Goal: Task Accomplishment & Management: Use online tool/utility

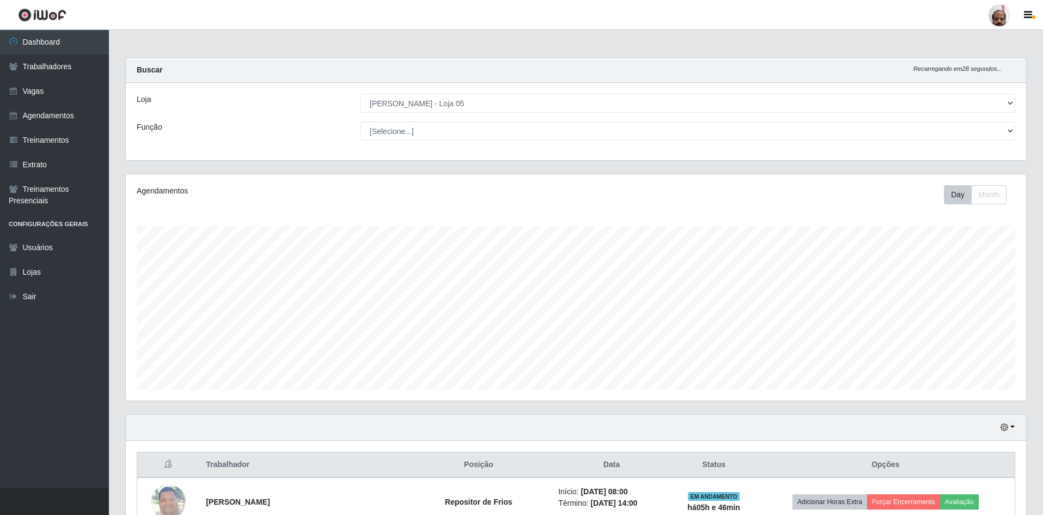
select select "252"
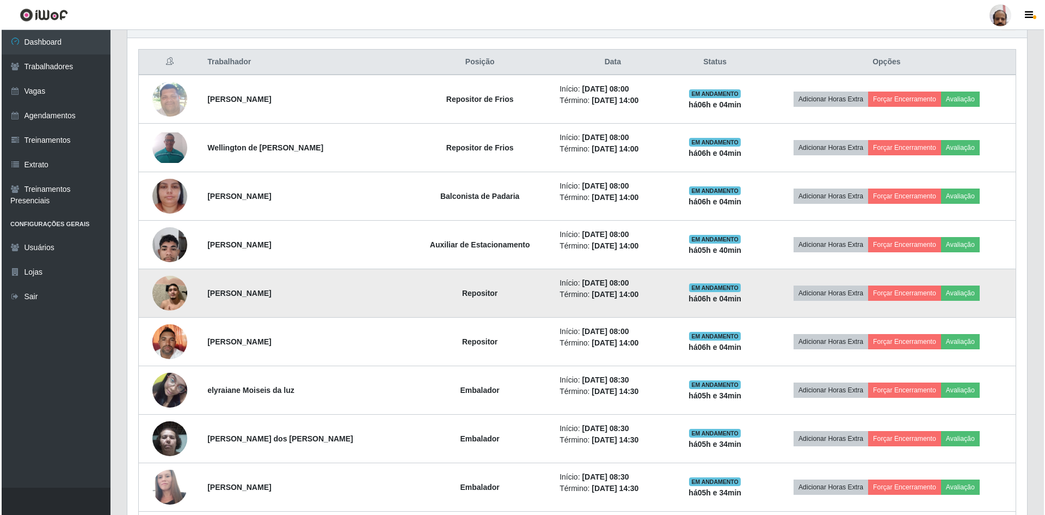
scroll to position [417, 0]
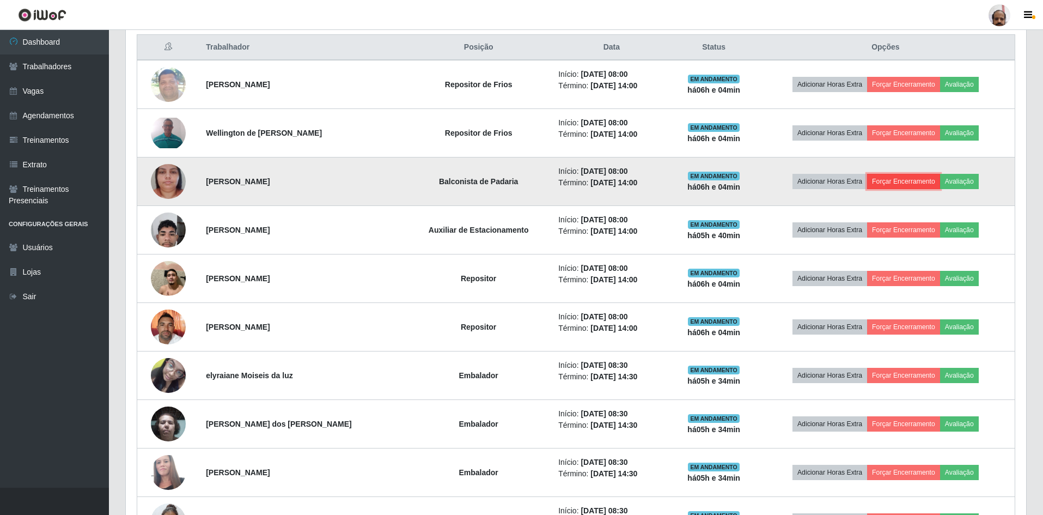
click at [918, 179] on button "Forçar Encerramento" at bounding box center [903, 181] width 73 height 15
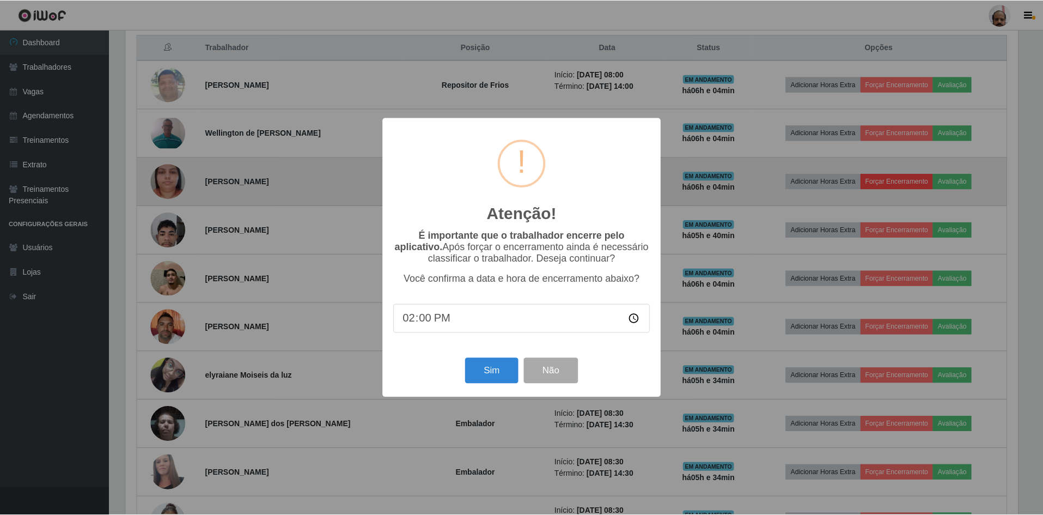
scroll to position [226, 895]
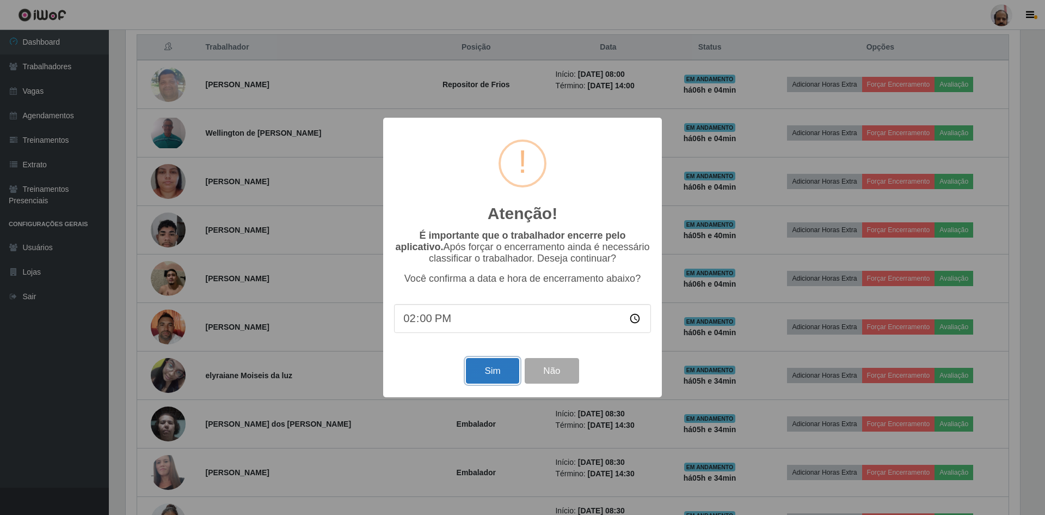
click at [498, 376] on button "Sim" at bounding box center [492, 371] width 53 height 26
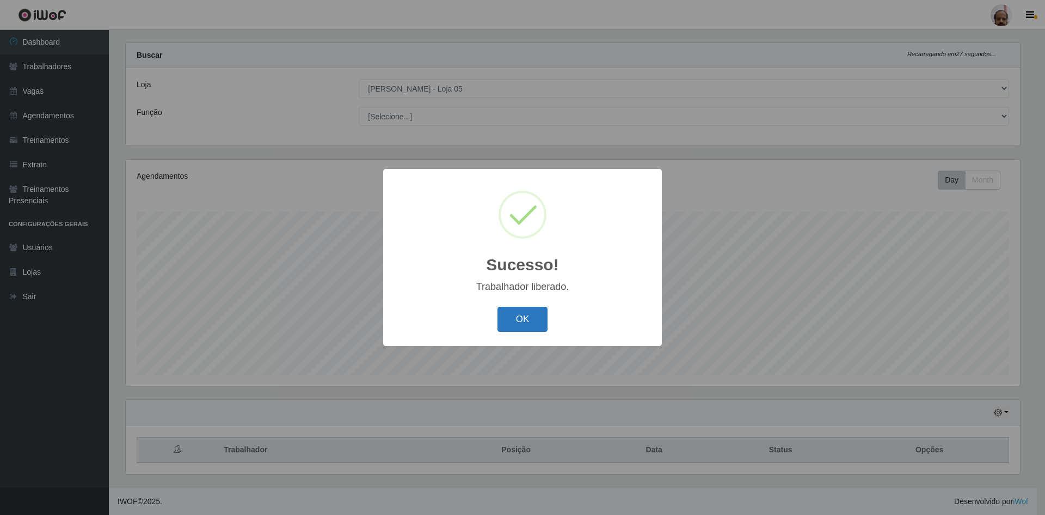
click at [513, 320] on button "OK" at bounding box center [523, 320] width 51 height 26
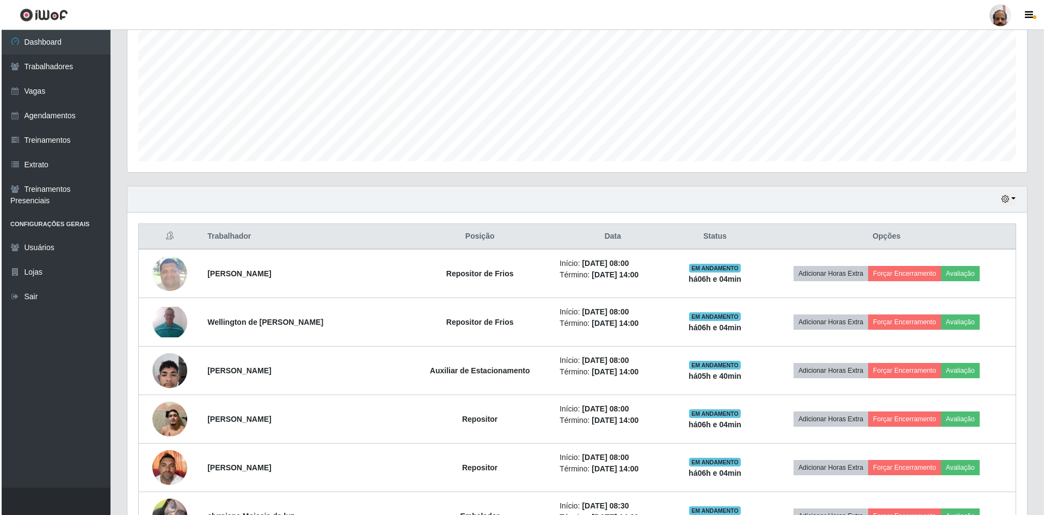
scroll to position [232, 0]
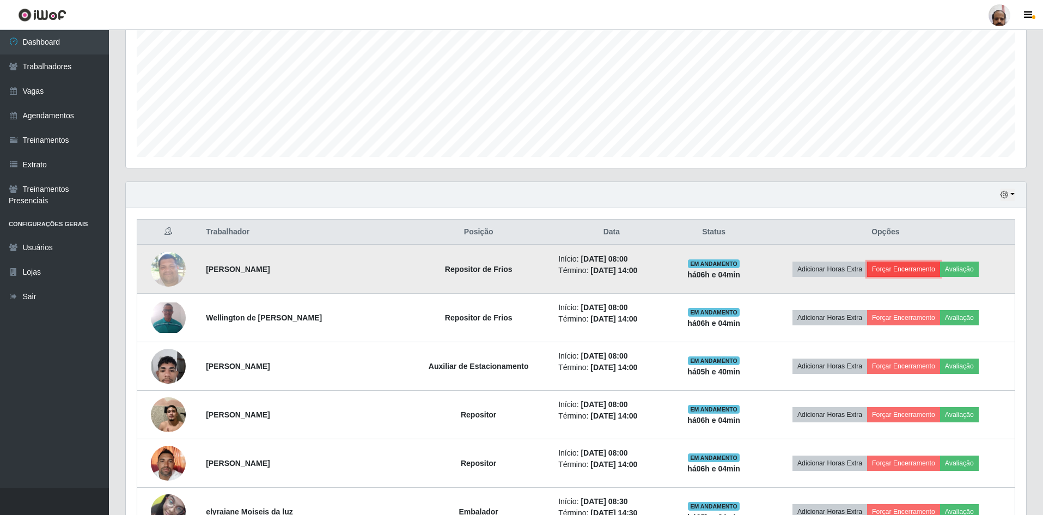
click at [896, 267] on button "Forçar Encerramento" at bounding box center [903, 268] width 73 height 15
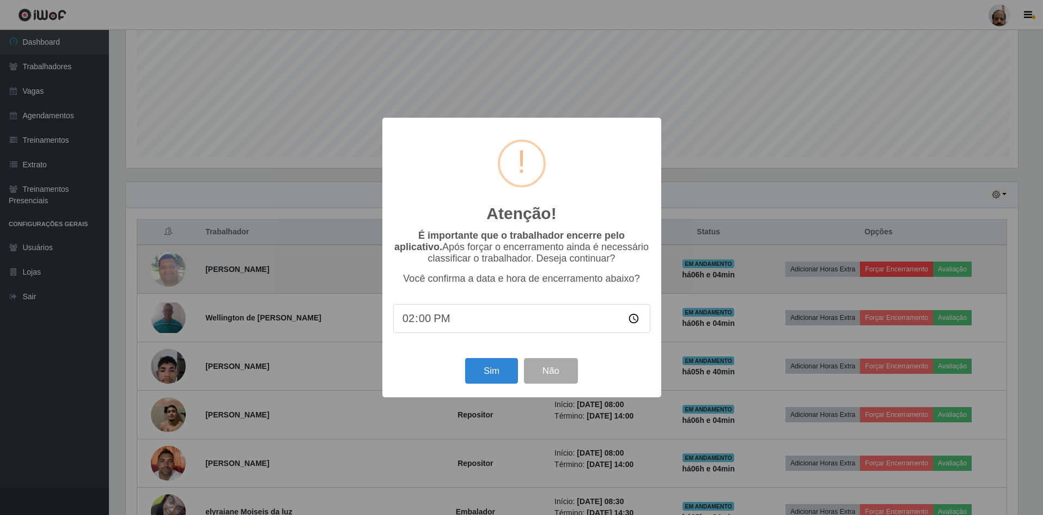
scroll to position [226, 895]
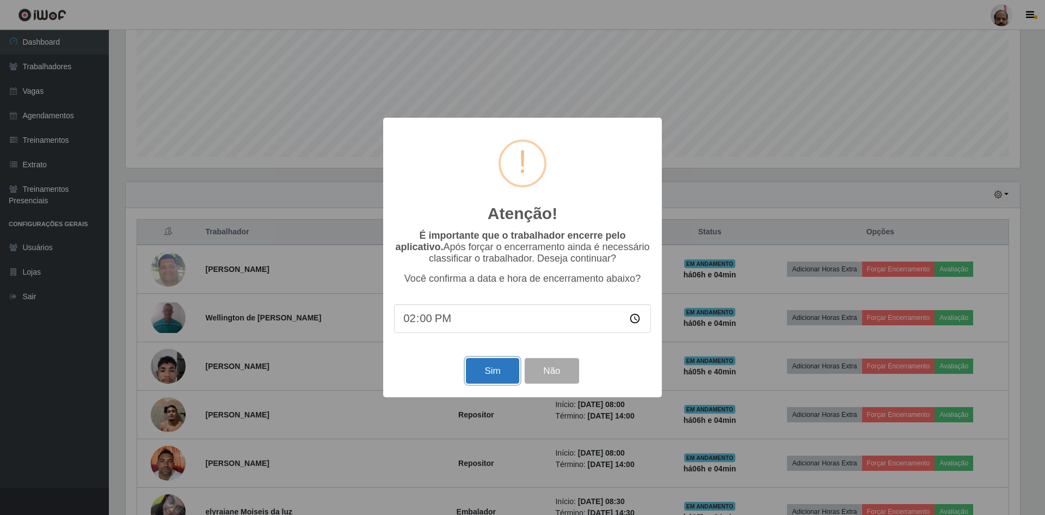
click at [493, 376] on button "Sim" at bounding box center [492, 371] width 53 height 26
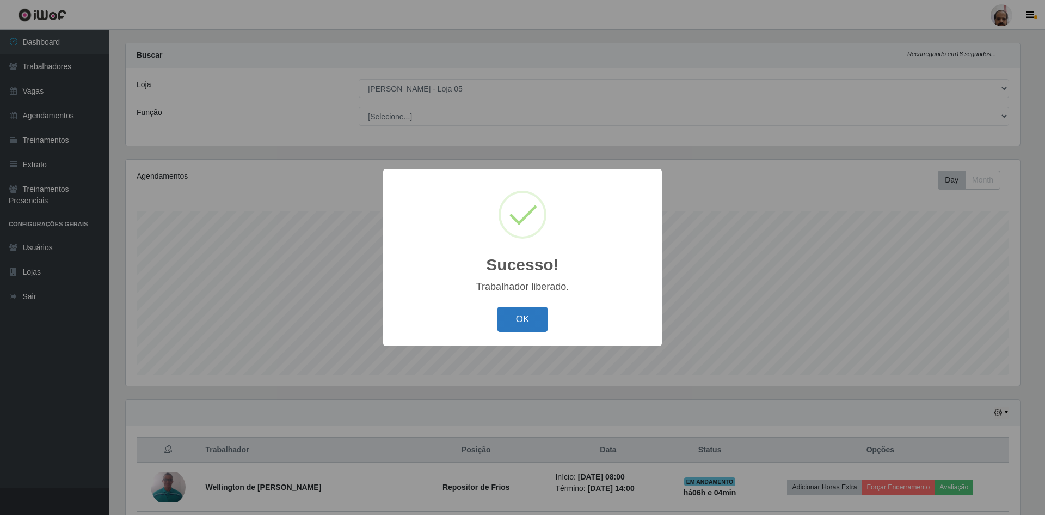
click at [519, 319] on button "OK" at bounding box center [523, 320] width 51 height 26
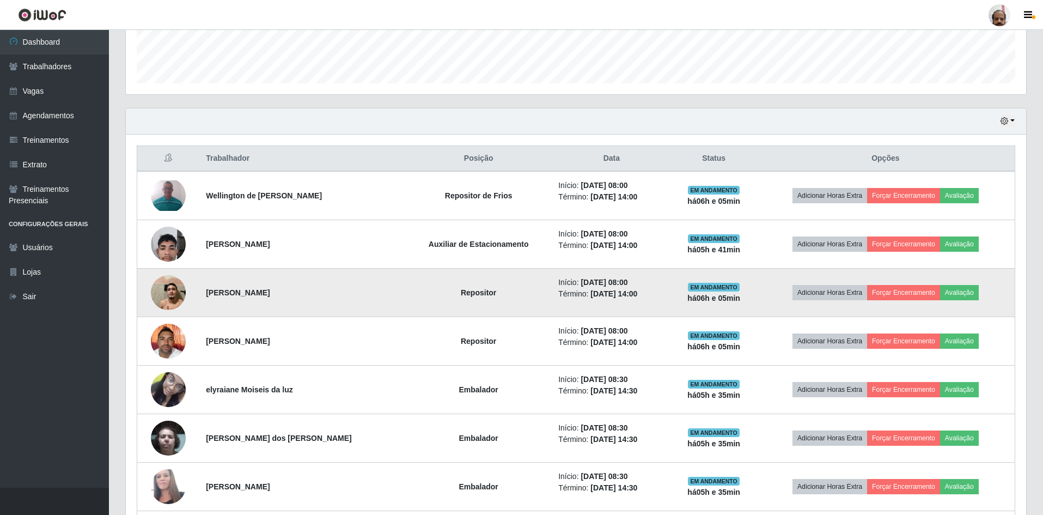
scroll to position [287, 0]
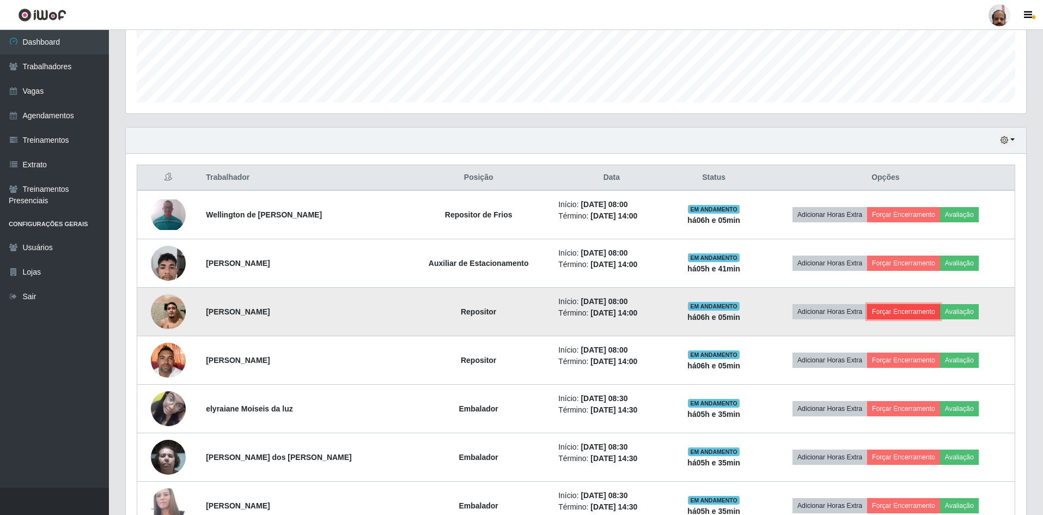
click at [885, 312] on button "Forçar Encerramento" at bounding box center [903, 311] width 73 height 15
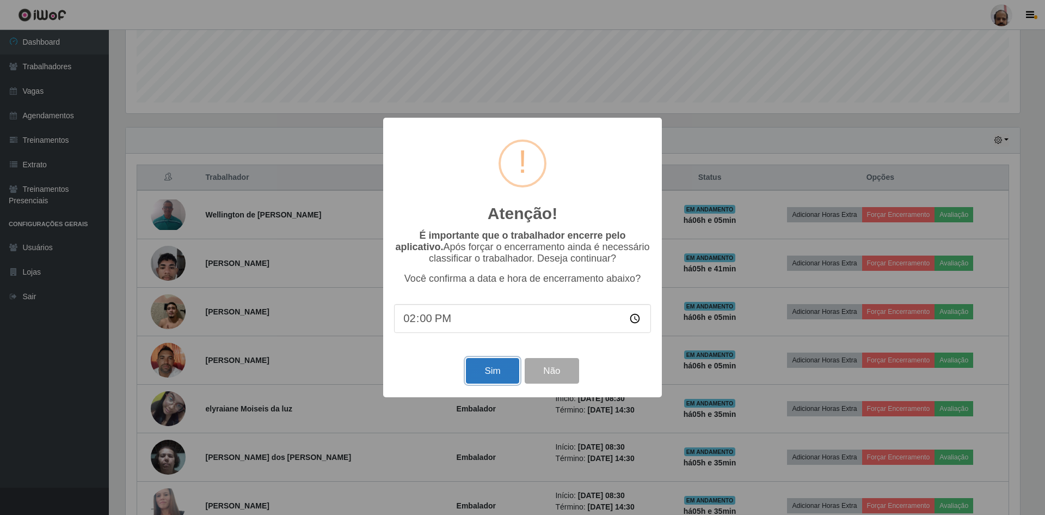
click at [482, 369] on button "Sim" at bounding box center [492, 371] width 53 height 26
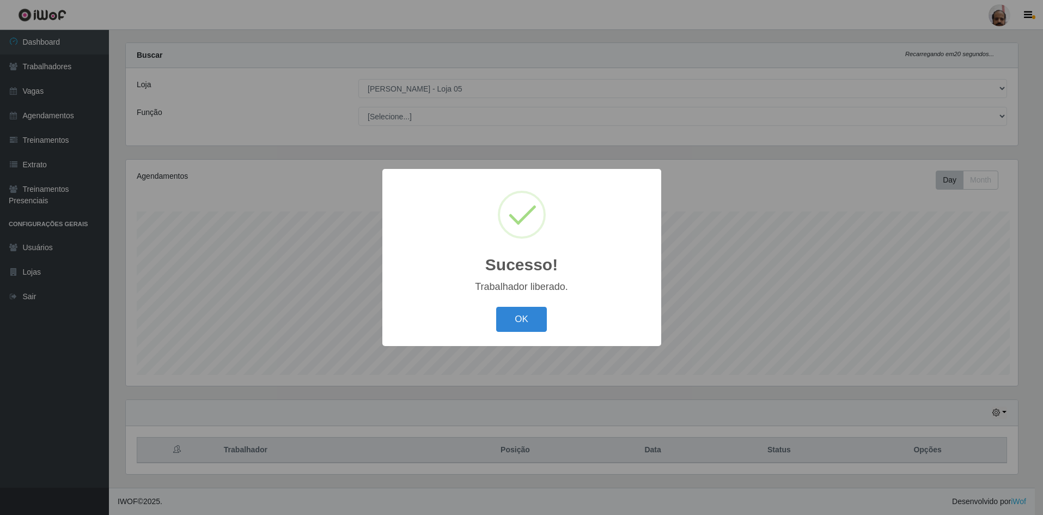
scroll to position [0, 0]
click at [521, 320] on button "OK" at bounding box center [523, 320] width 51 height 26
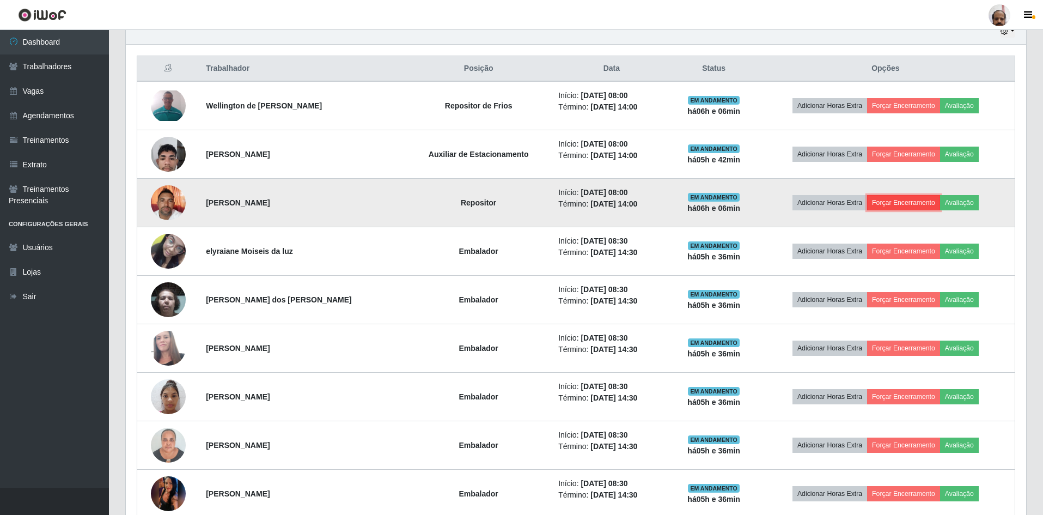
click at [894, 201] on button "Forçar Encerramento" at bounding box center [903, 202] width 73 height 15
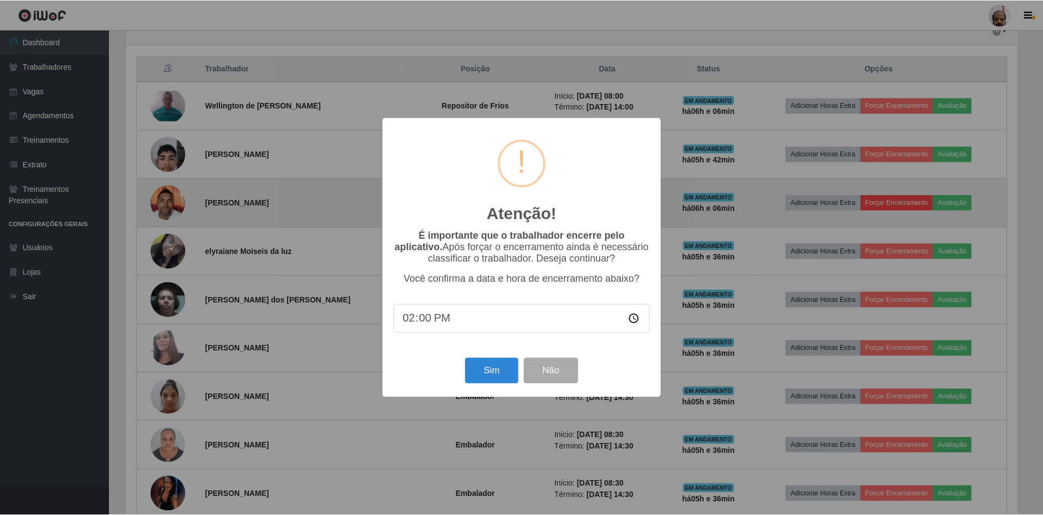
scroll to position [226, 895]
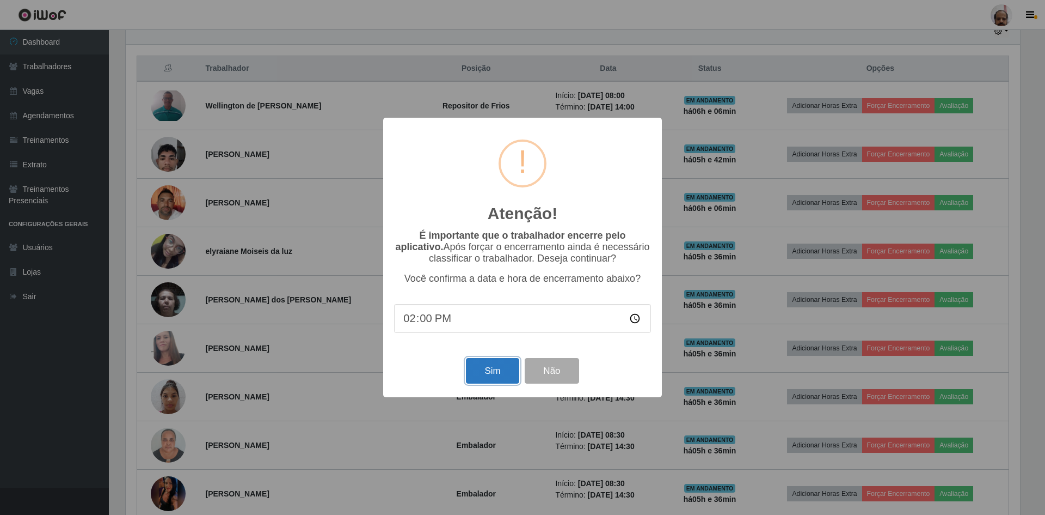
click at [490, 374] on button "Sim" at bounding box center [492, 371] width 53 height 26
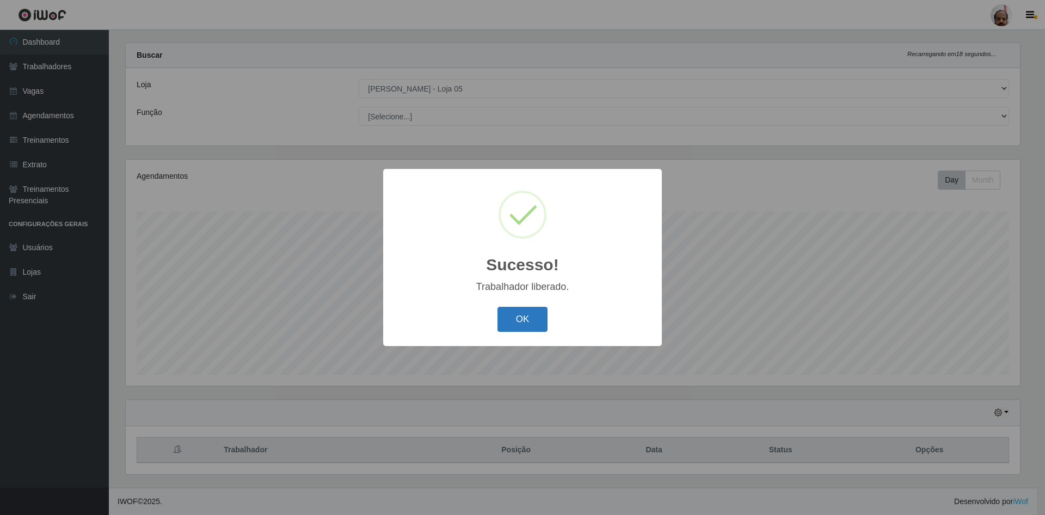
click at [519, 320] on button "OK" at bounding box center [523, 320] width 51 height 26
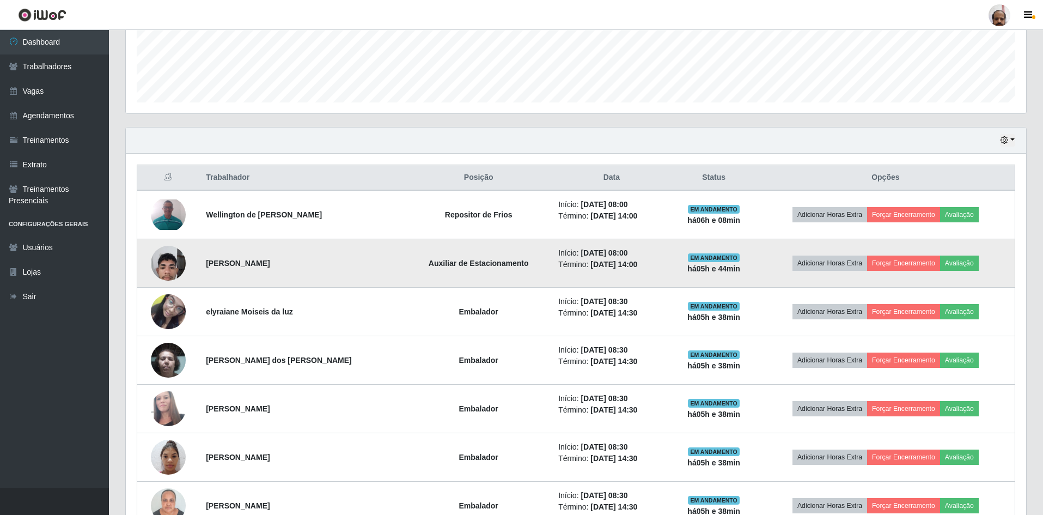
scroll to position [341, 0]
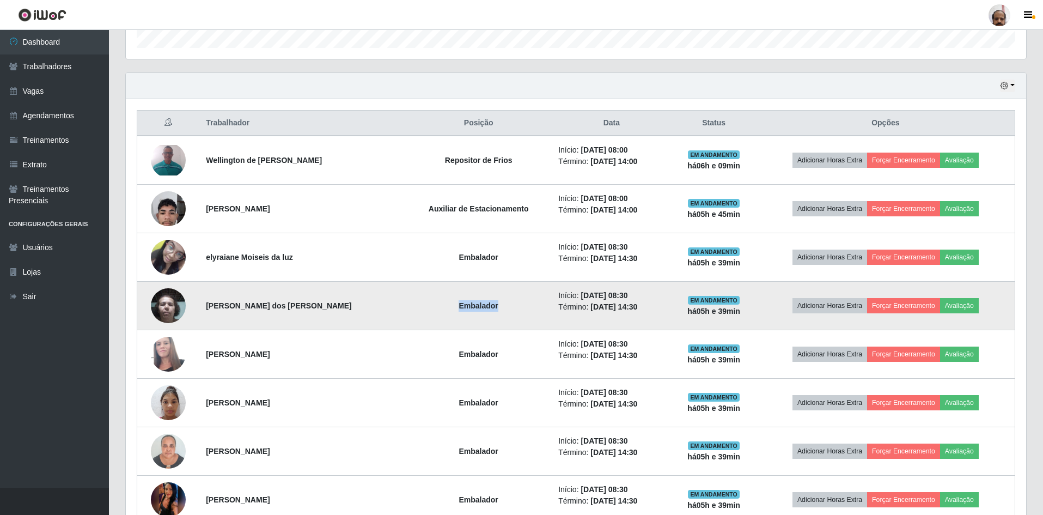
drag, startPoint x: 477, startPoint y: 307, endPoint x: 437, endPoint y: 304, distance: 39.8
click at [437, 304] on td "Embalador" at bounding box center [478, 305] width 146 height 48
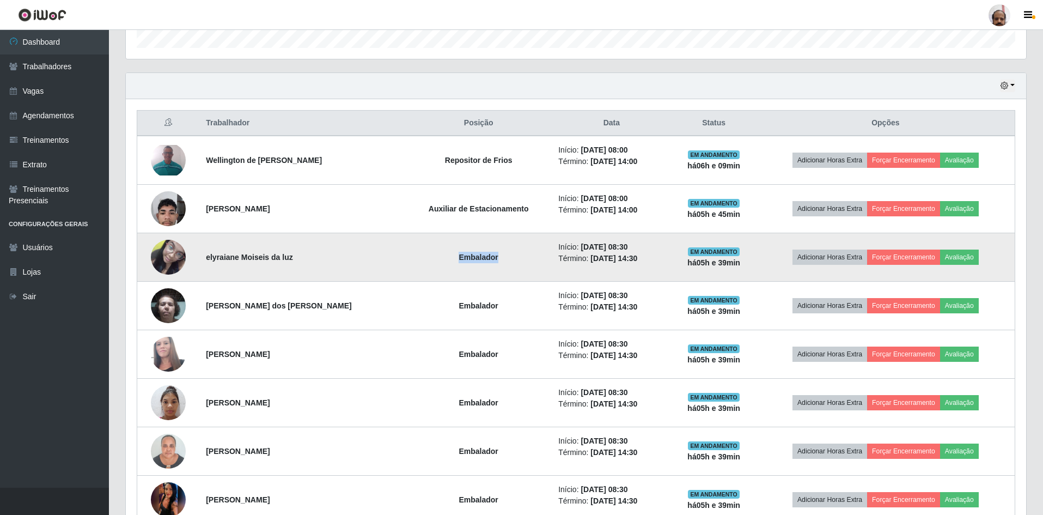
drag, startPoint x: 477, startPoint y: 256, endPoint x: 392, endPoint y: 267, distance: 85.6
click at [405, 267] on td "Embalador" at bounding box center [478, 257] width 146 height 48
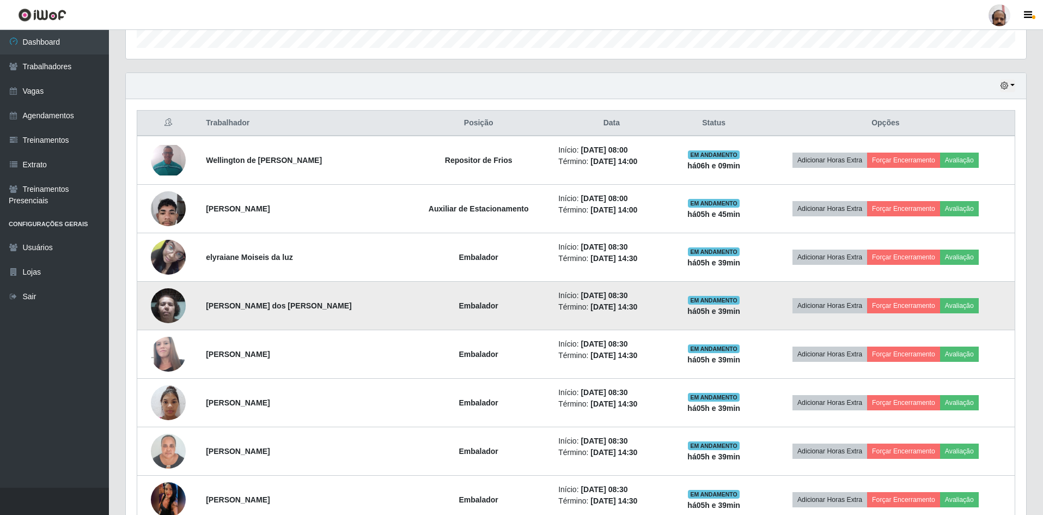
click at [406, 297] on td "Embalador" at bounding box center [478, 305] width 146 height 48
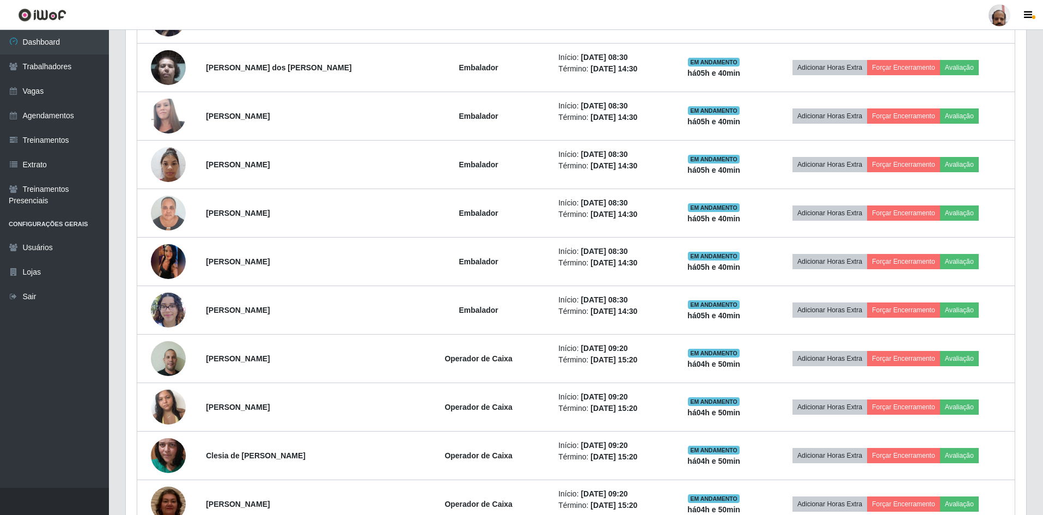
scroll to position [599, 0]
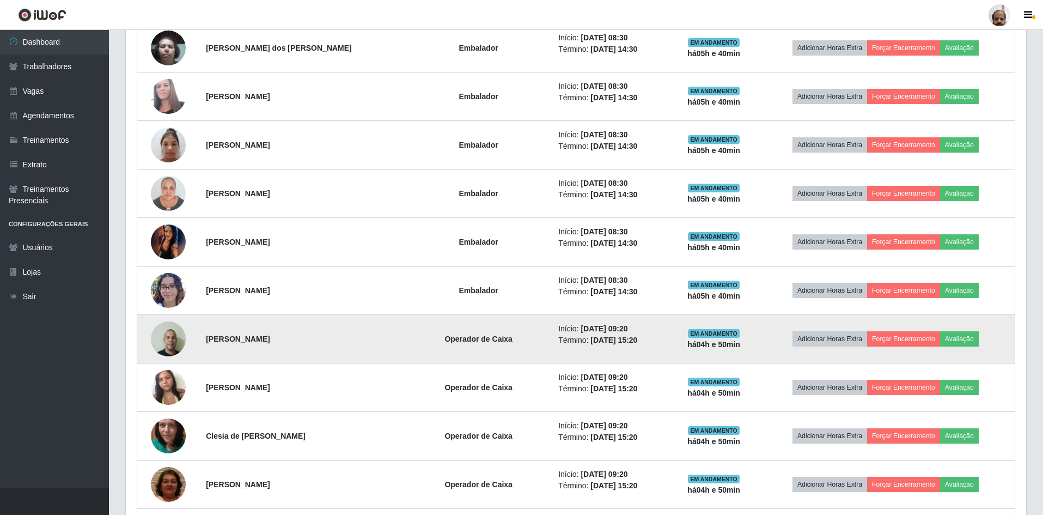
click at [169, 339] on img at bounding box center [168, 338] width 35 height 46
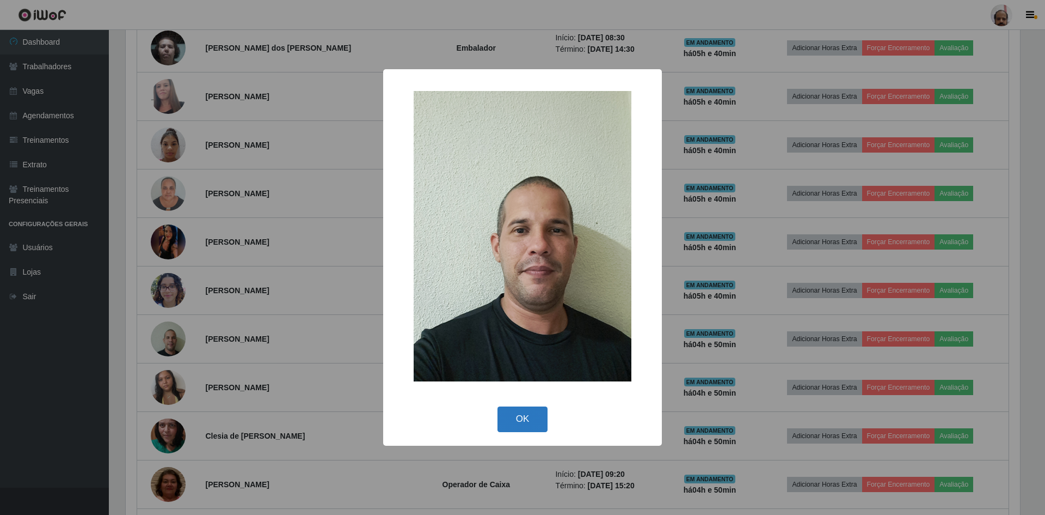
click at [509, 414] on button "OK" at bounding box center [523, 419] width 51 height 26
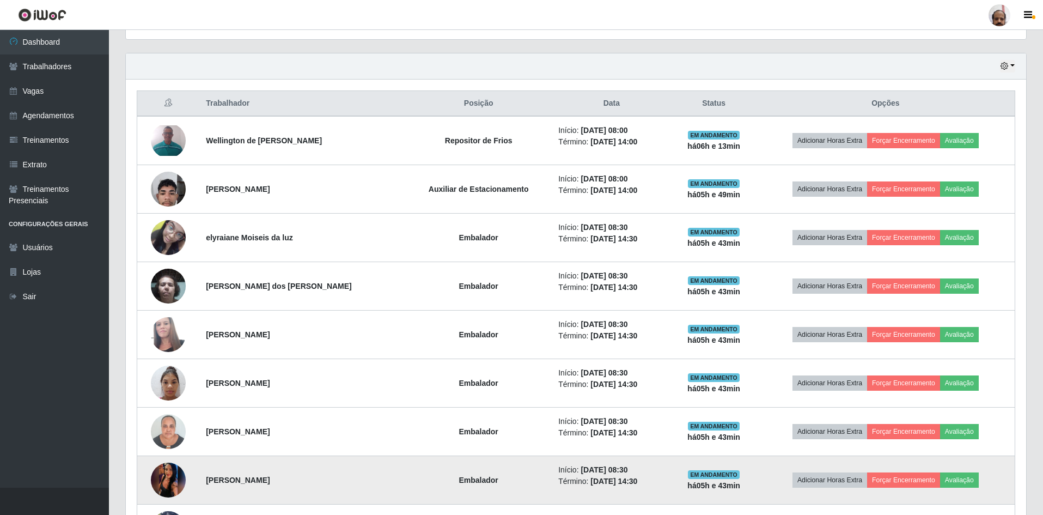
scroll to position [327, 0]
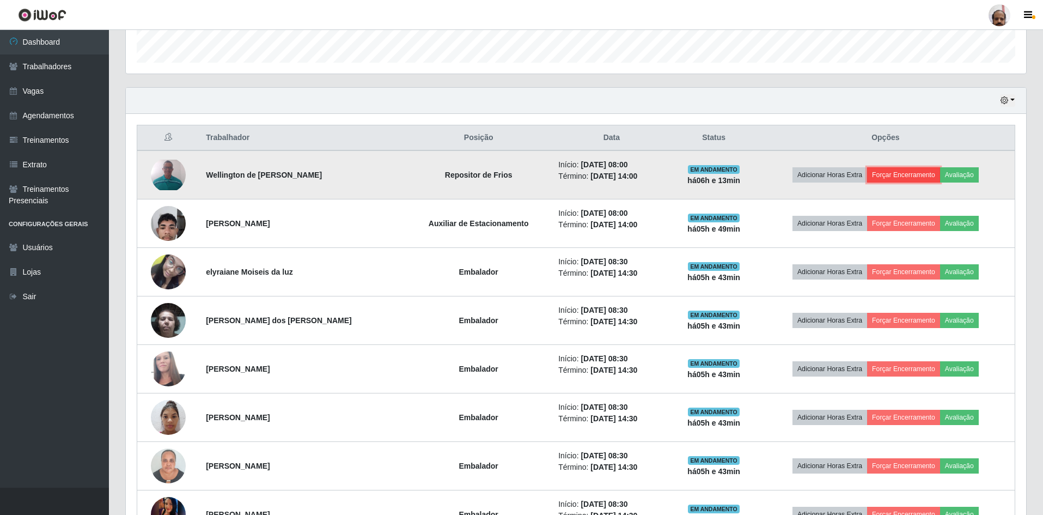
click at [903, 174] on button "Forçar Encerramento" at bounding box center [903, 174] width 73 height 15
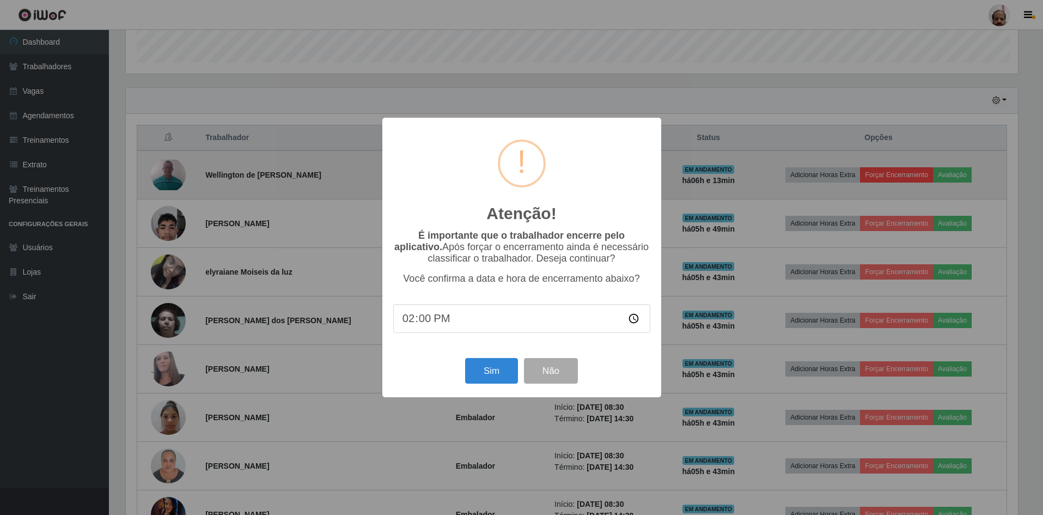
scroll to position [226, 895]
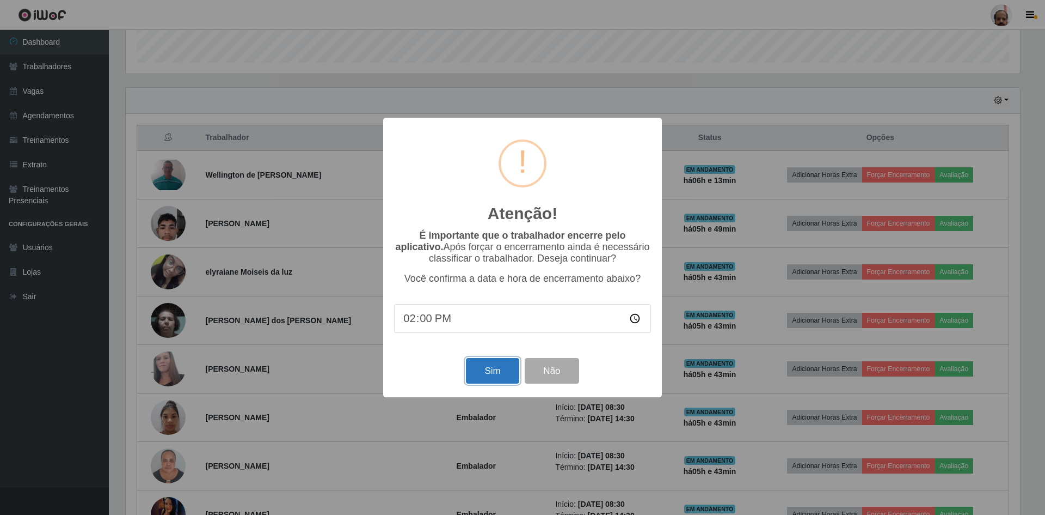
click at [494, 371] on button "Sim" at bounding box center [492, 371] width 53 height 26
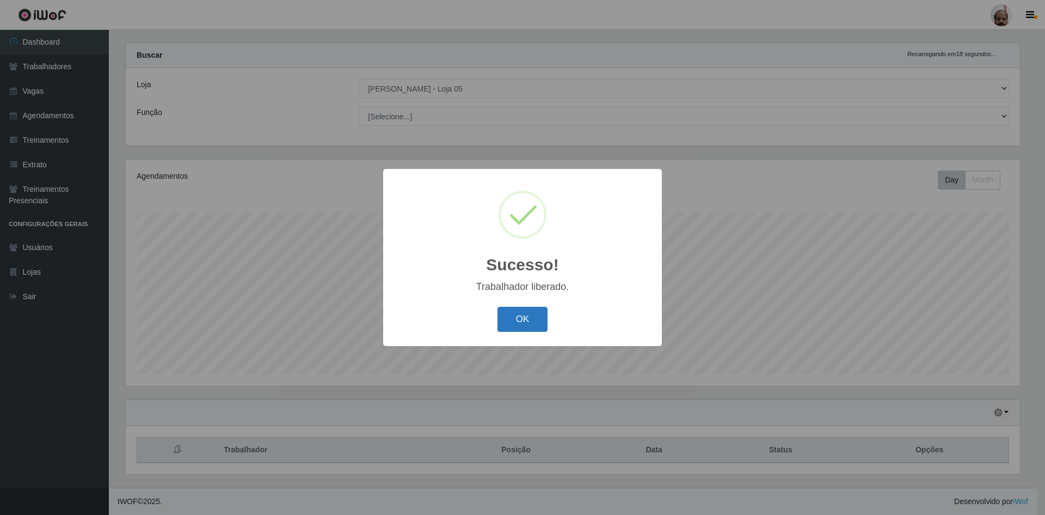
click at [523, 316] on button "OK" at bounding box center [523, 320] width 51 height 26
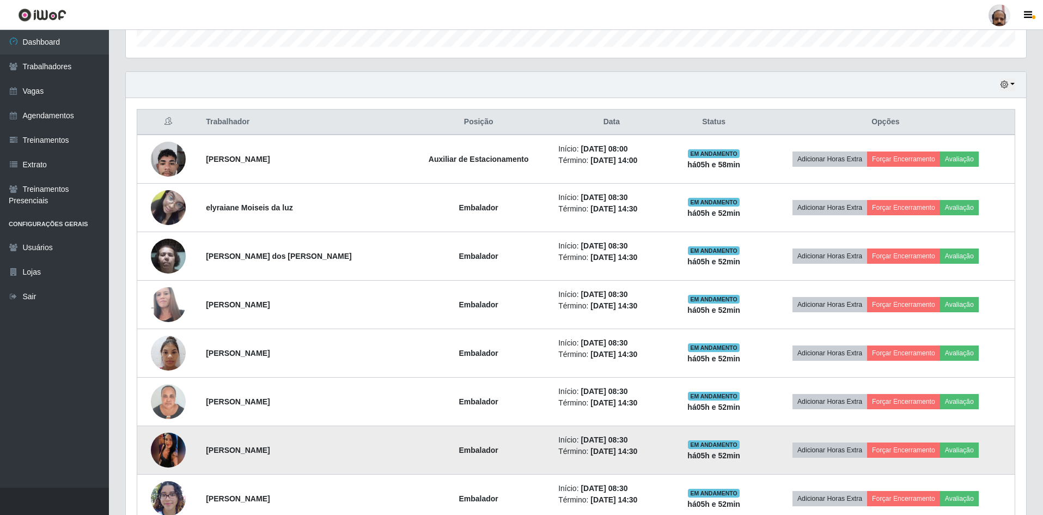
scroll to position [341, 0]
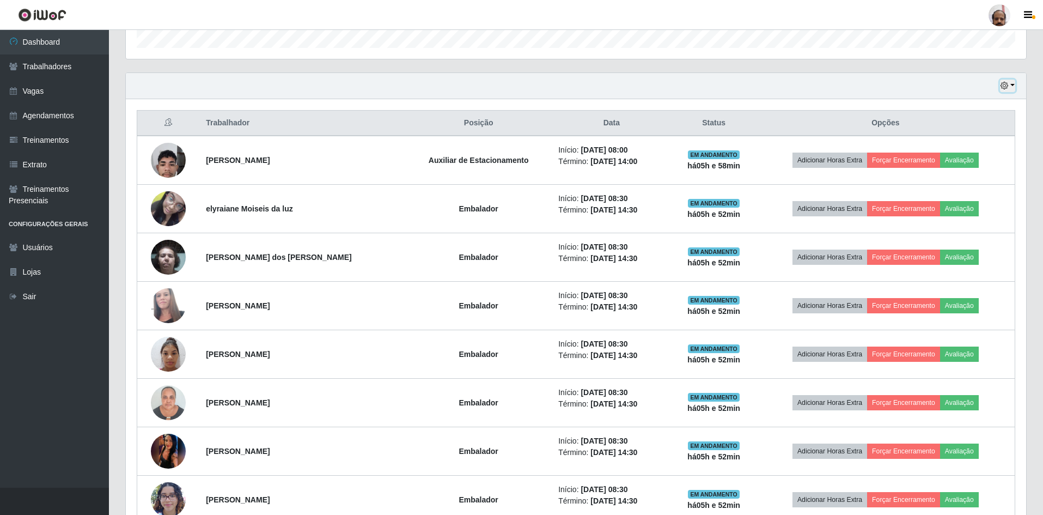
click at [1010, 84] on button "button" at bounding box center [1007, 85] width 15 height 13
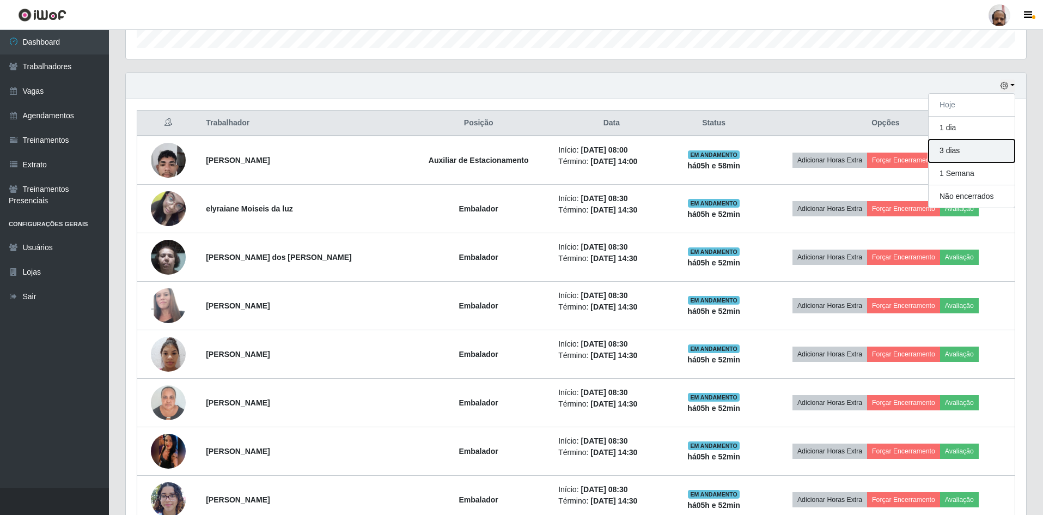
click at [959, 154] on button "3 dias" at bounding box center [971, 150] width 86 height 23
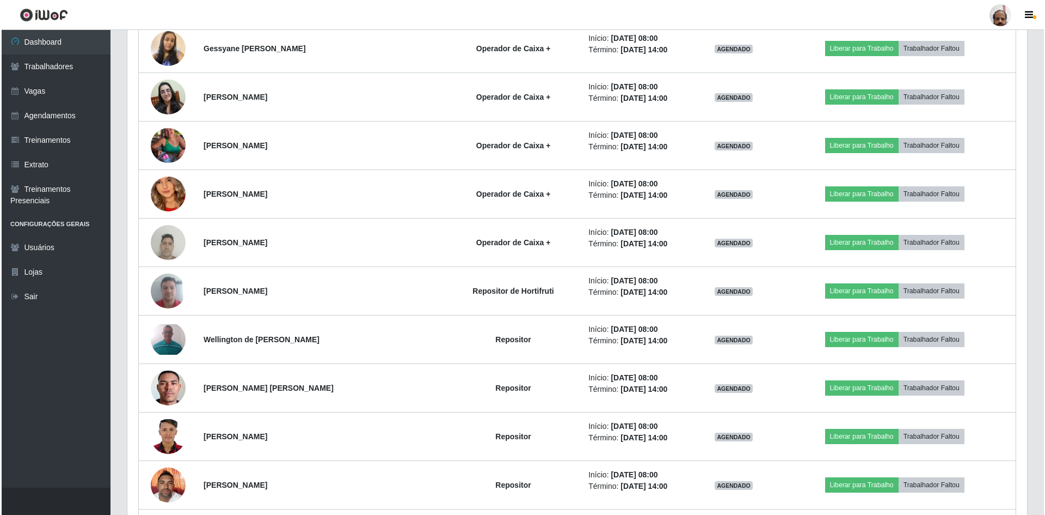
scroll to position [2846, 0]
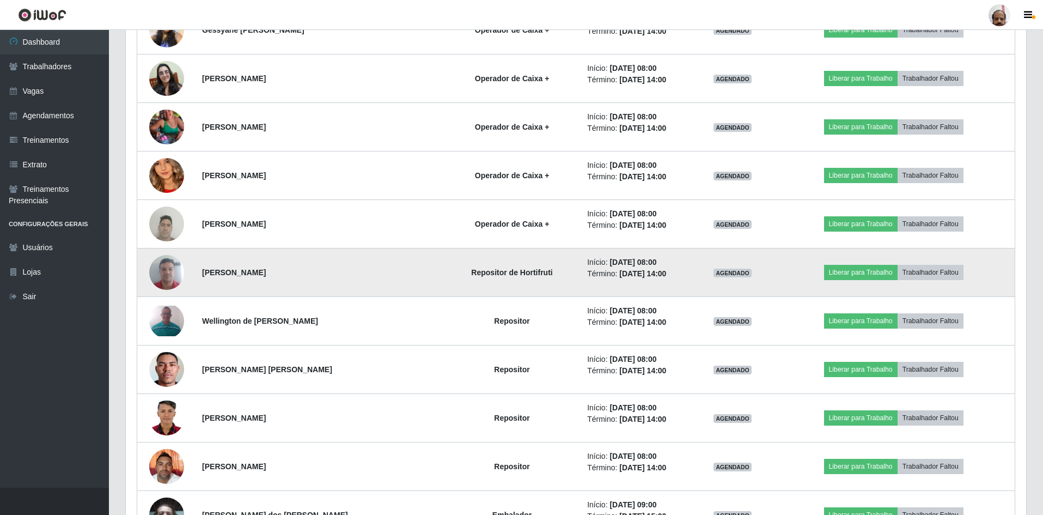
click at [163, 273] on img at bounding box center [166, 272] width 35 height 46
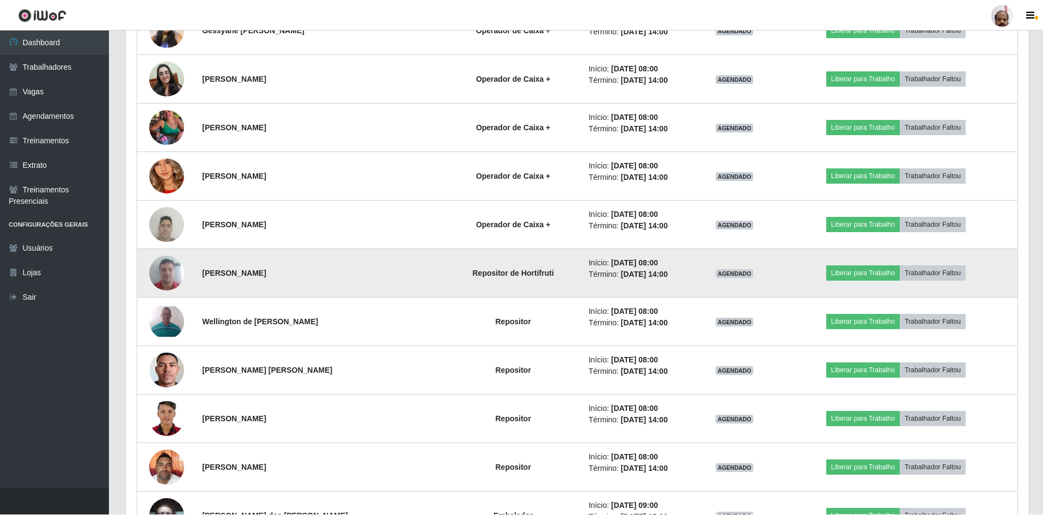
scroll to position [226, 895]
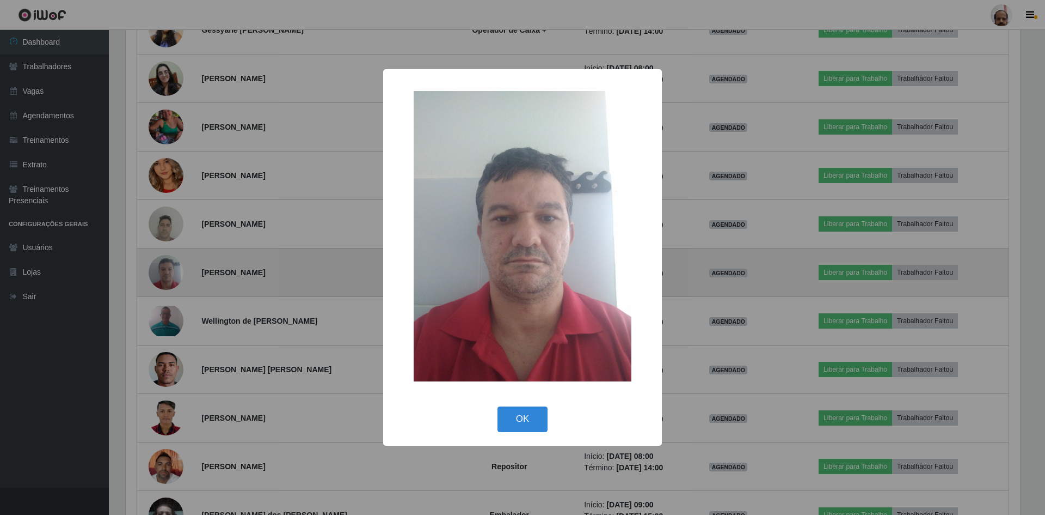
click at [163, 273] on div "× OK Cancel" at bounding box center [522, 257] width 1045 height 515
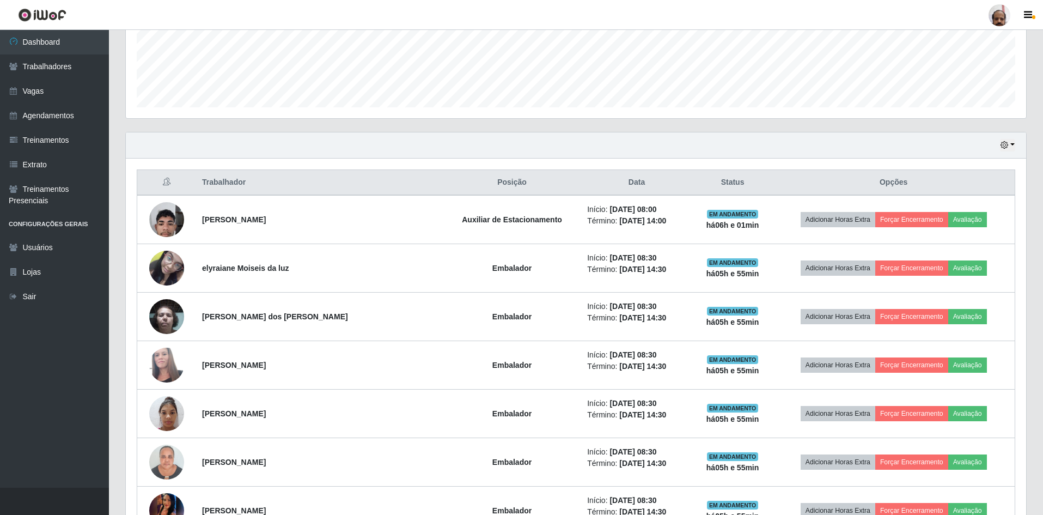
scroll to position [141, 0]
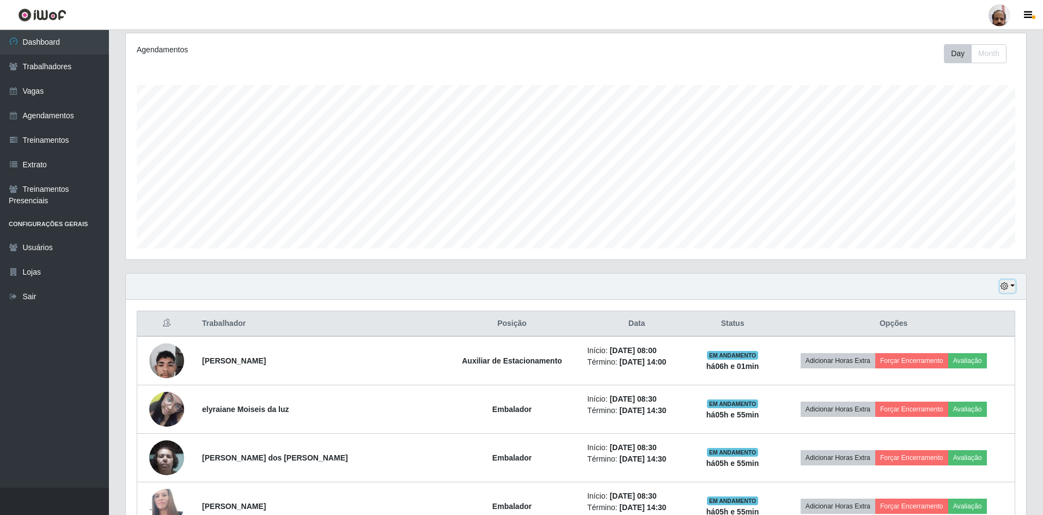
click at [1012, 283] on button "button" at bounding box center [1007, 286] width 15 height 13
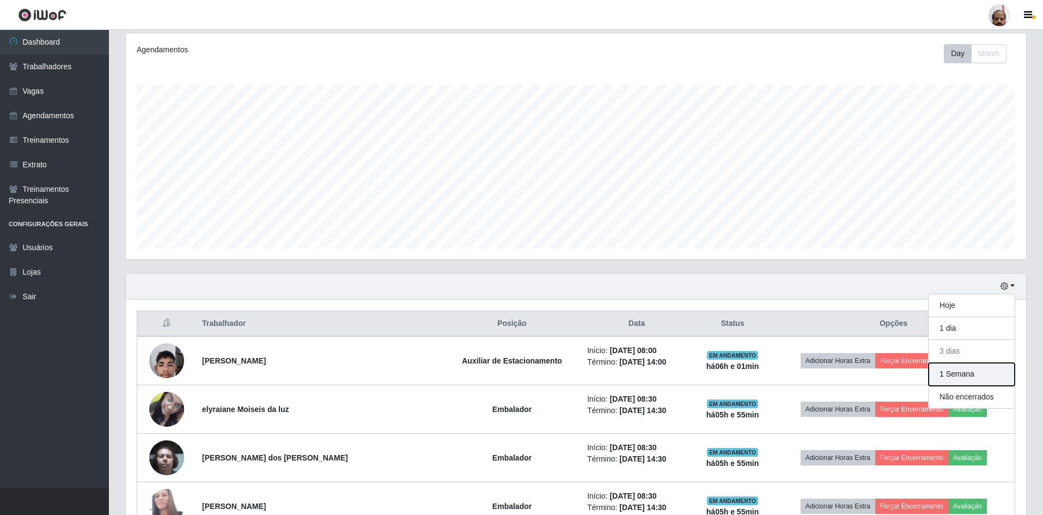
click at [969, 369] on button "1 Semana" at bounding box center [971, 374] width 86 height 23
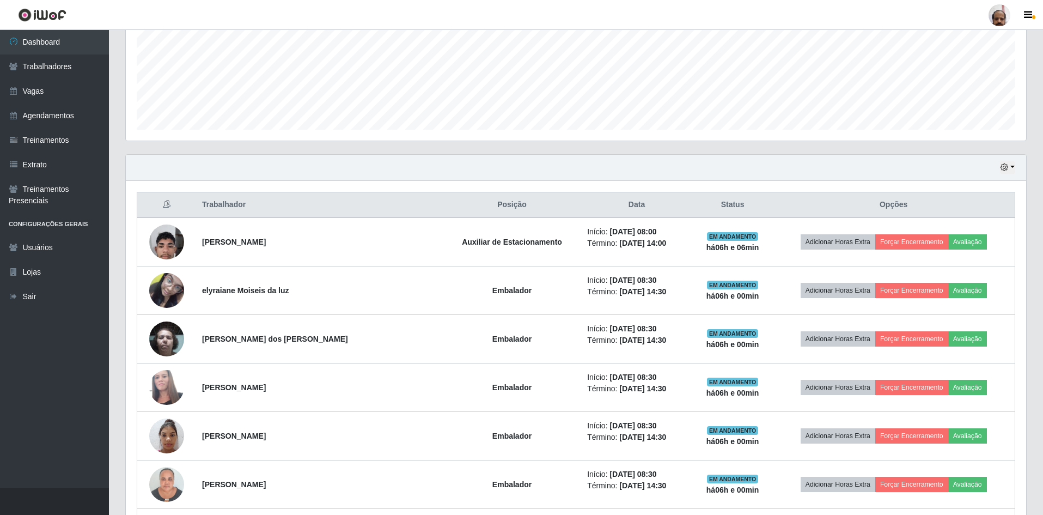
scroll to position [250, 0]
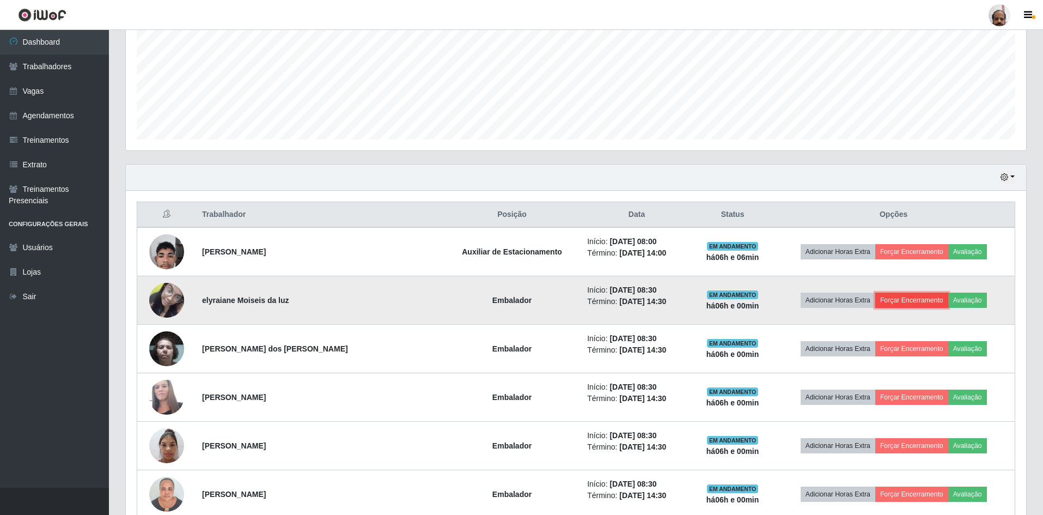
click at [895, 298] on button "Forçar Encerramento" at bounding box center [911, 299] width 73 height 15
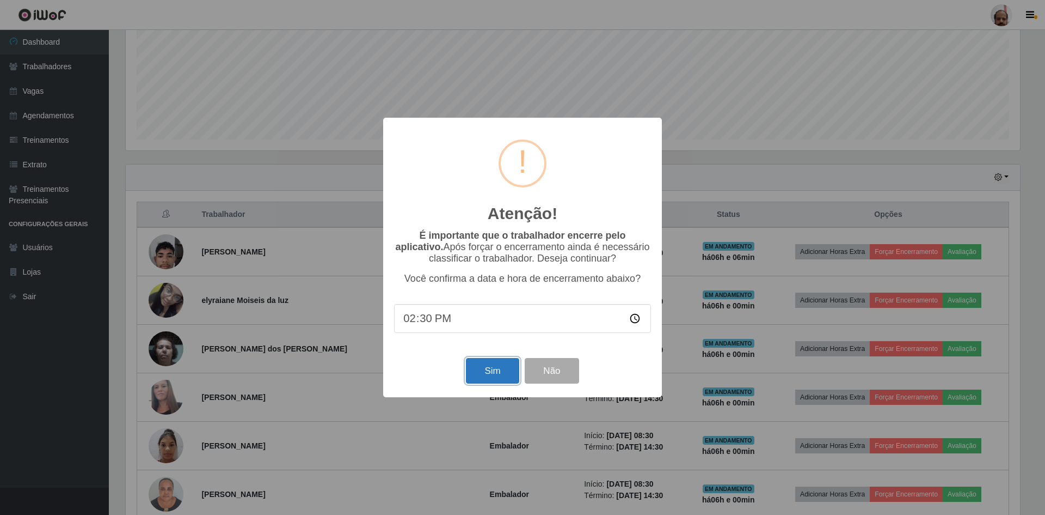
click at [493, 370] on button "Sim" at bounding box center [492, 371] width 53 height 26
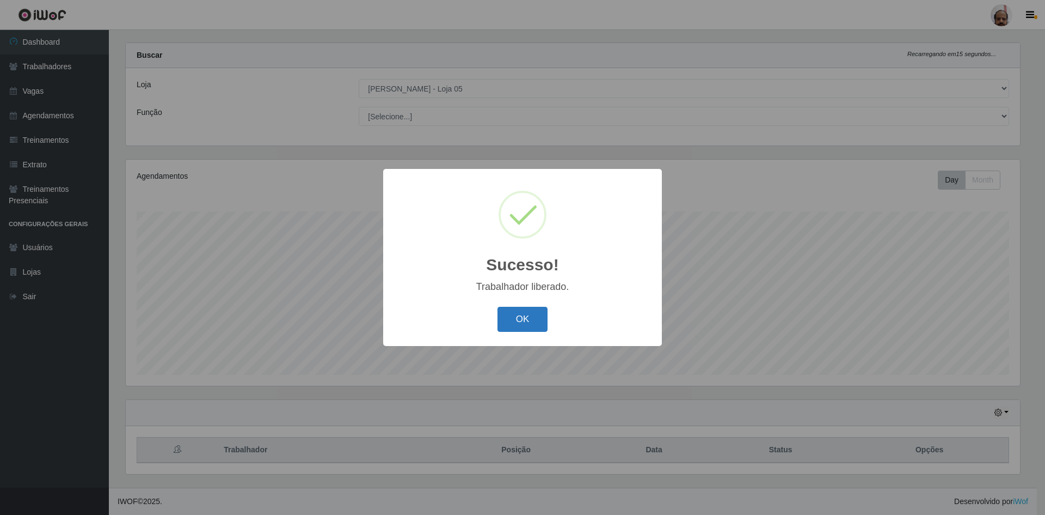
click at [504, 319] on button "OK" at bounding box center [523, 320] width 51 height 26
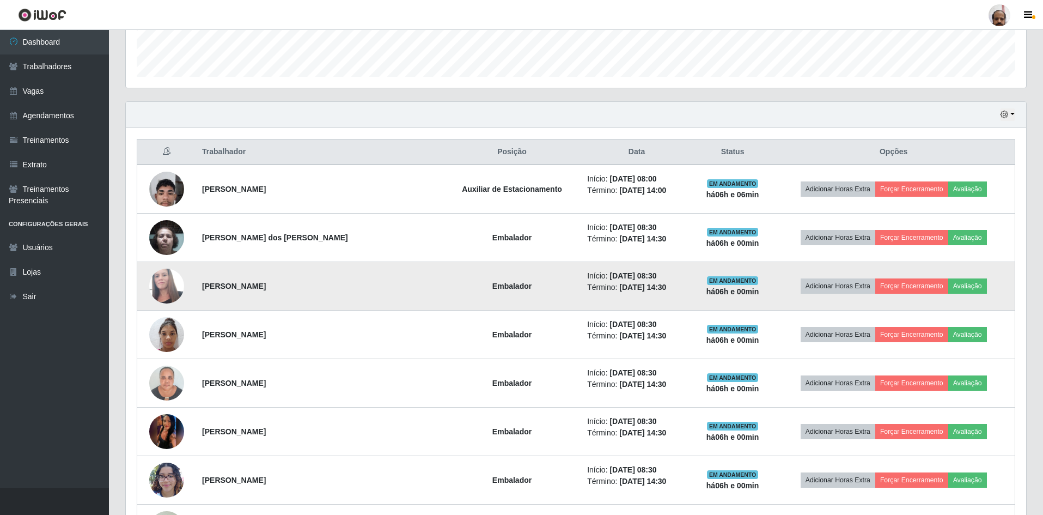
scroll to position [341, 0]
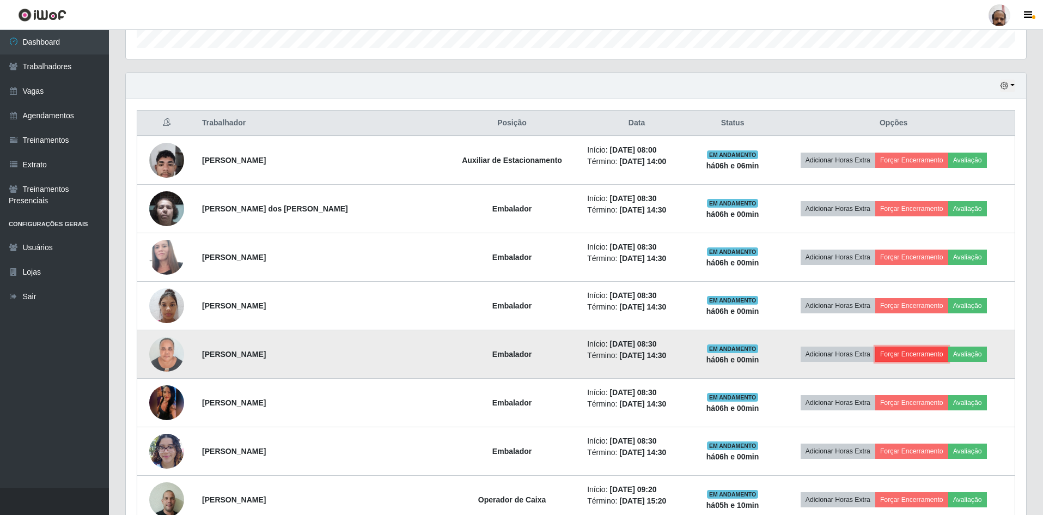
click at [916, 354] on button "Forçar Encerramento" at bounding box center [911, 353] width 73 height 15
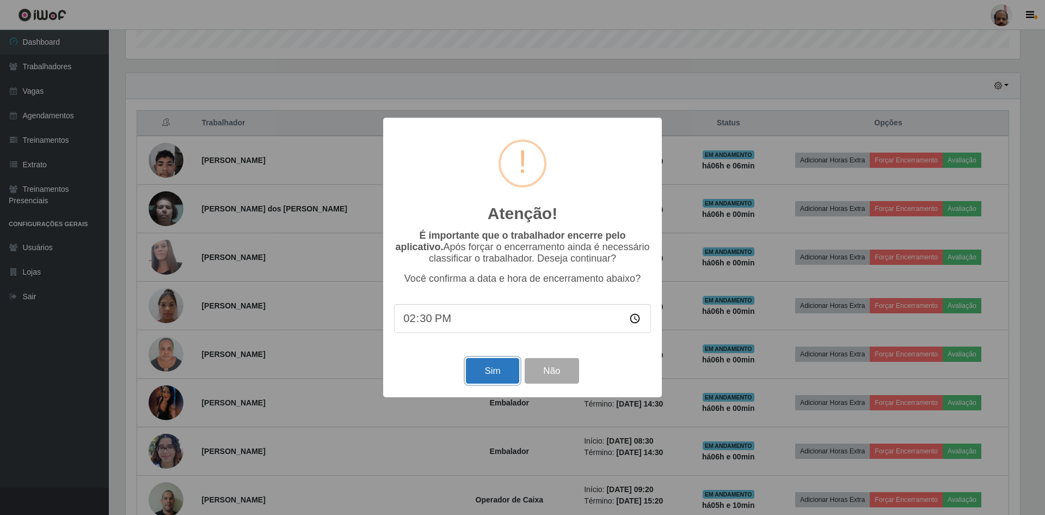
click at [491, 376] on button "Sim" at bounding box center [492, 371] width 53 height 26
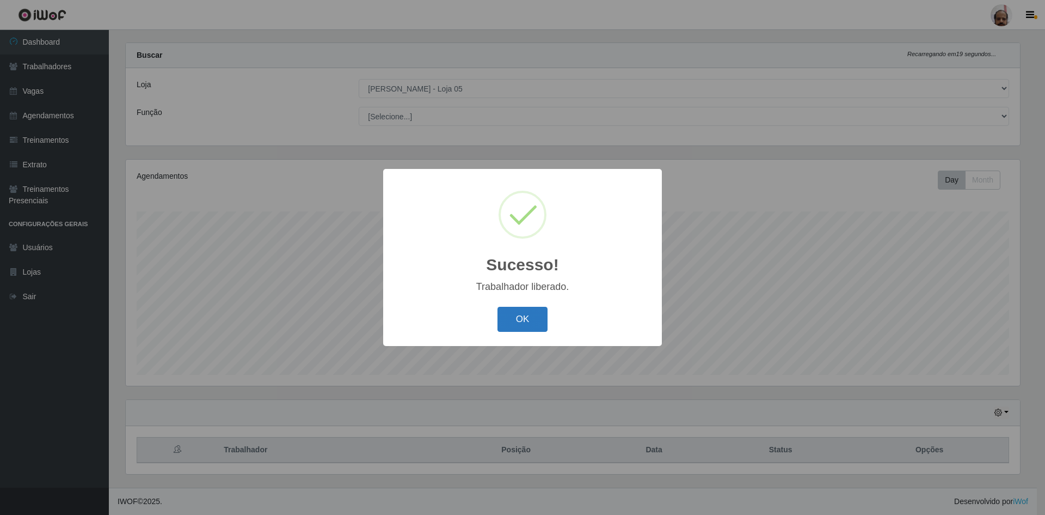
click at [512, 326] on button "OK" at bounding box center [523, 320] width 51 height 26
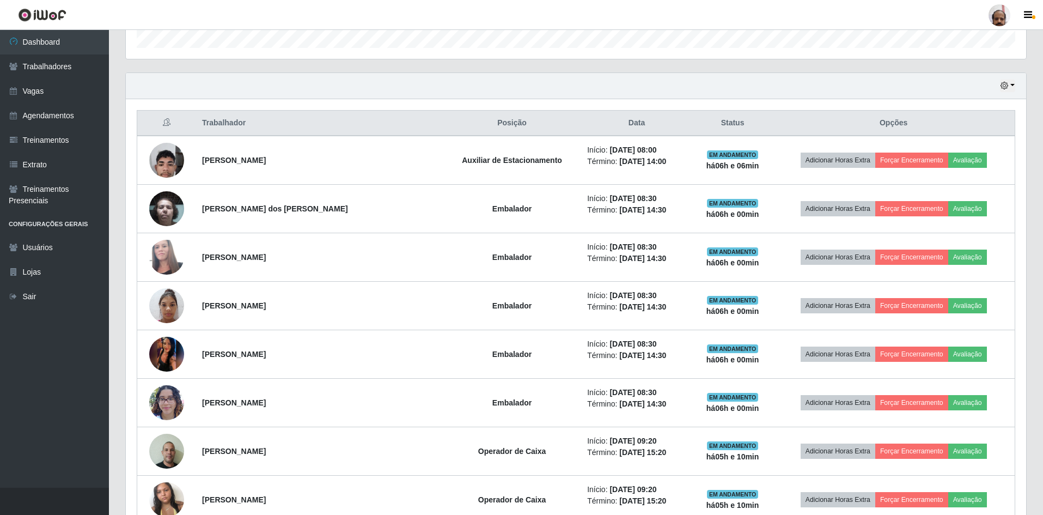
scroll to position [396, 0]
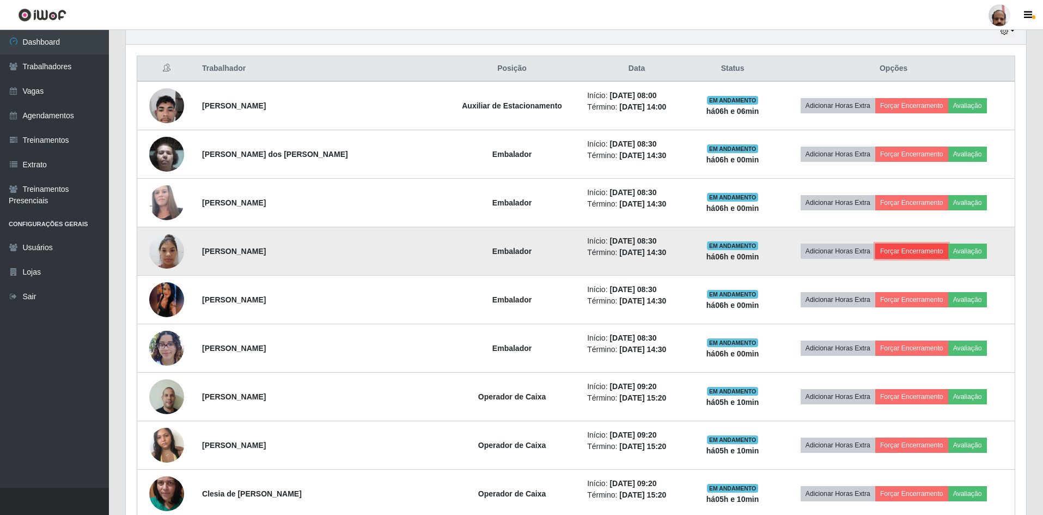
click at [903, 251] on button "Forçar Encerramento" at bounding box center [911, 250] width 73 height 15
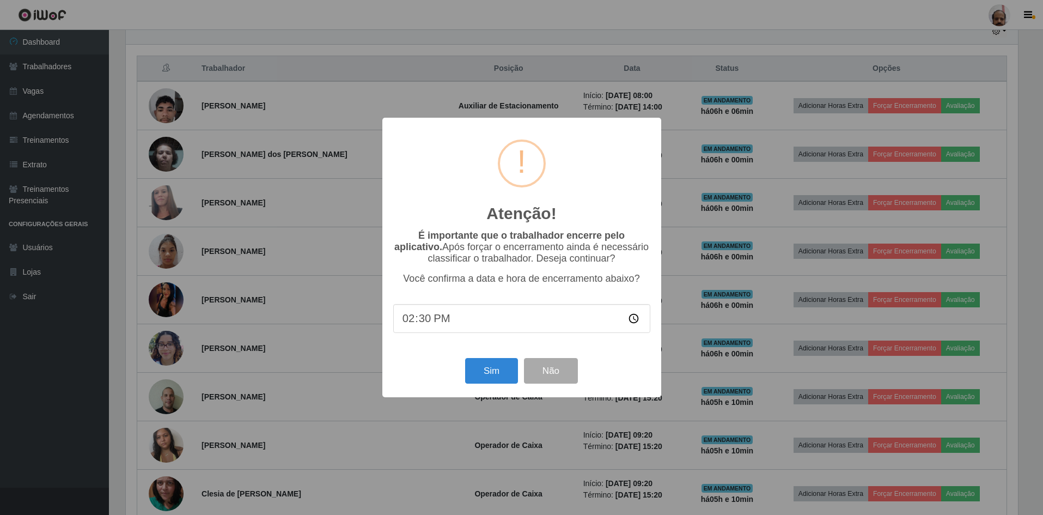
scroll to position [226, 895]
click at [493, 378] on button "Sim" at bounding box center [492, 371] width 53 height 26
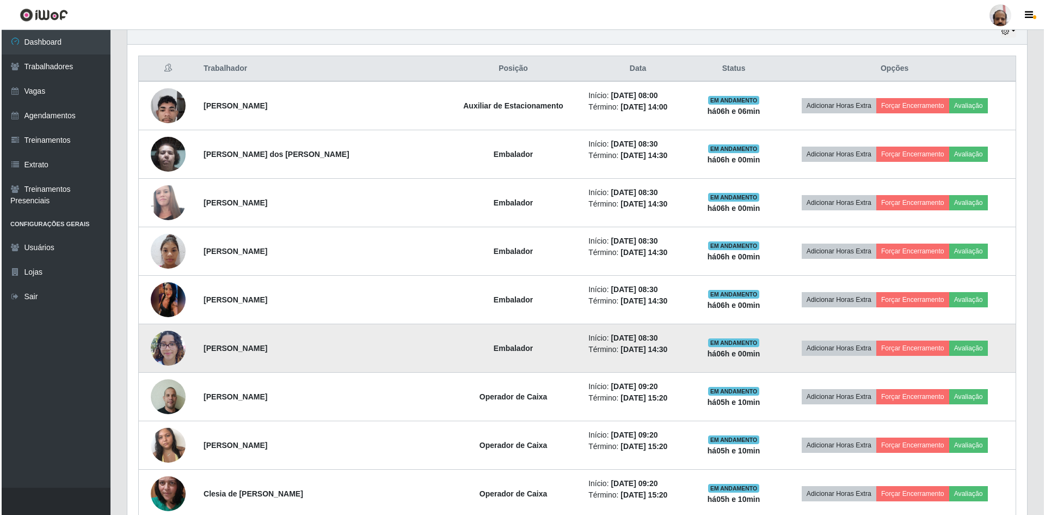
scroll to position [15, 0]
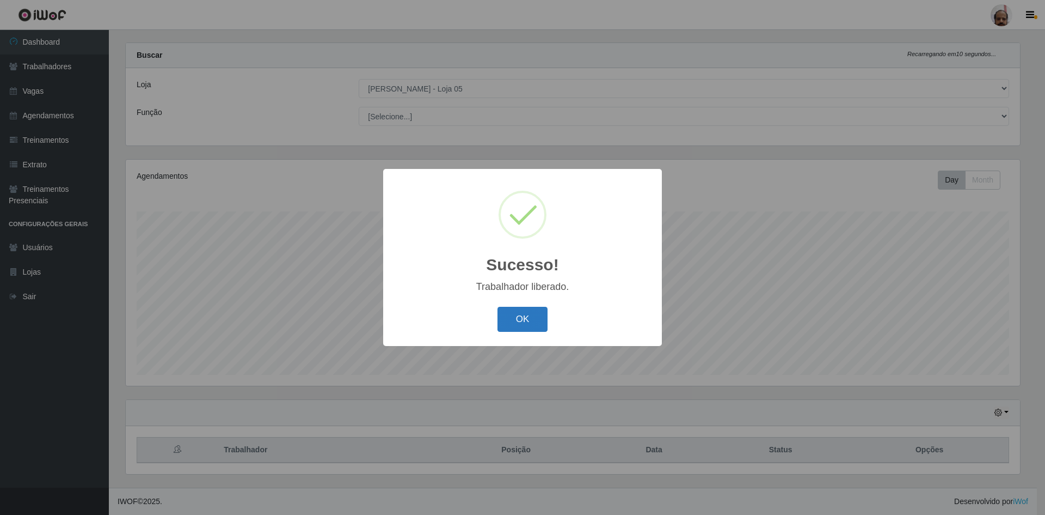
click at [516, 321] on button "OK" at bounding box center [523, 320] width 51 height 26
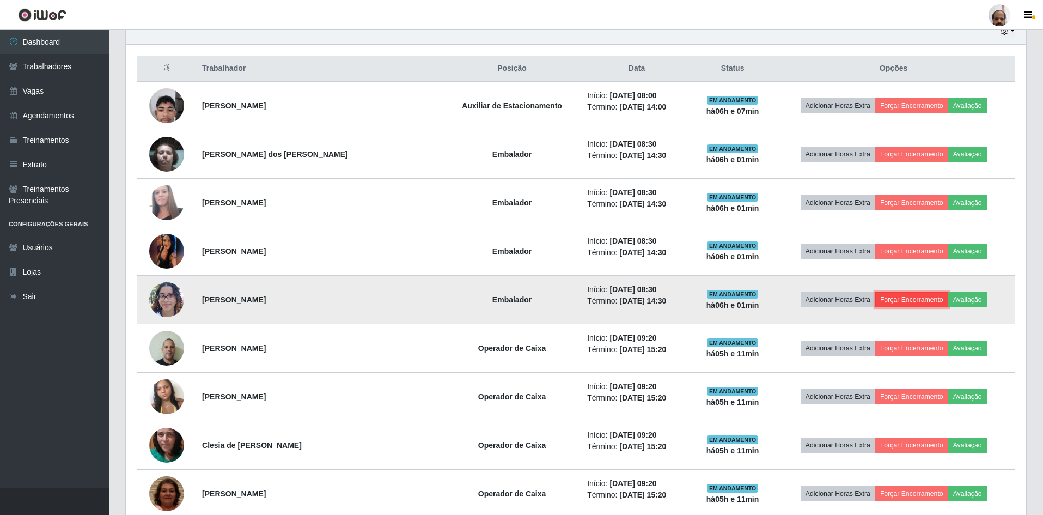
click at [909, 301] on button "Forçar Encerramento" at bounding box center [911, 299] width 73 height 15
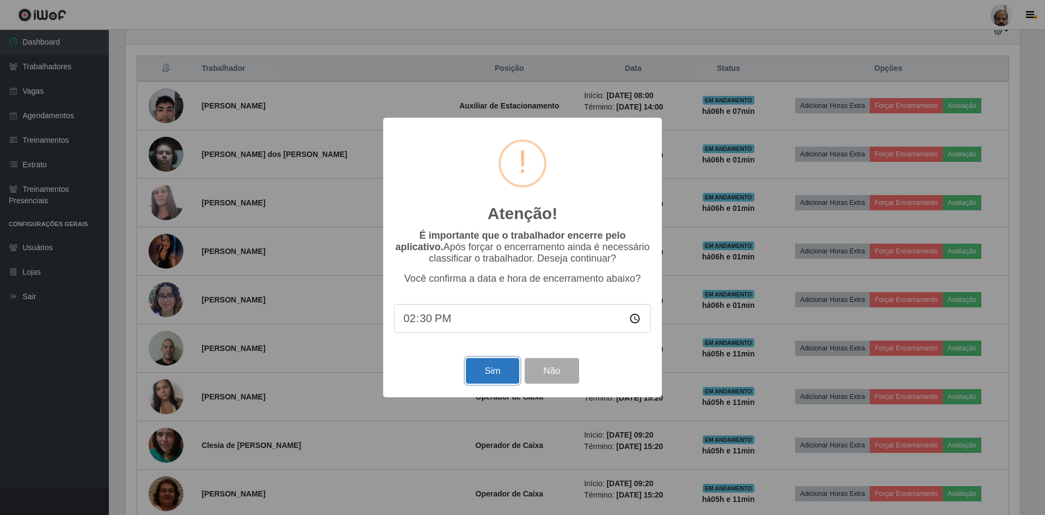
click at [487, 374] on button "Sim" at bounding box center [492, 371] width 53 height 26
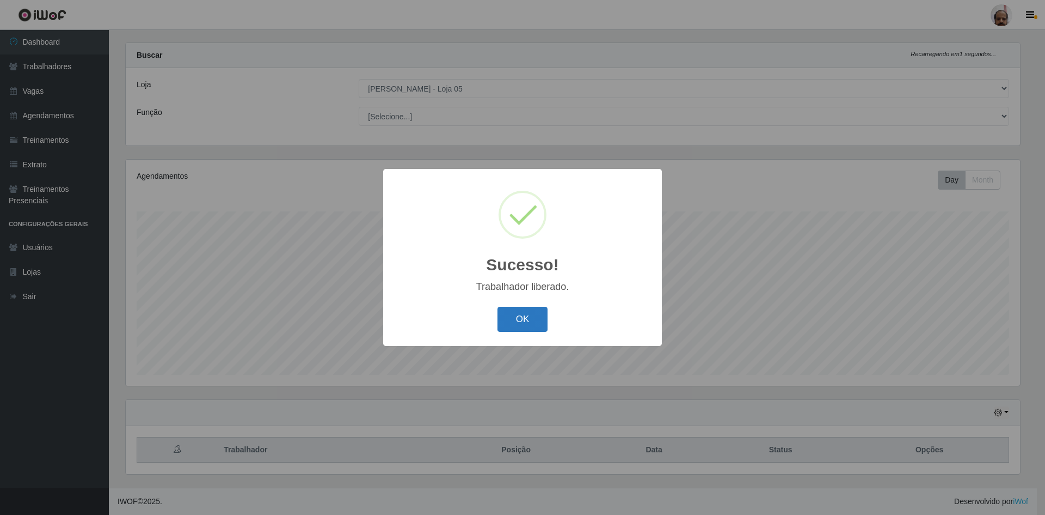
click at [518, 325] on button "OK" at bounding box center [523, 320] width 51 height 26
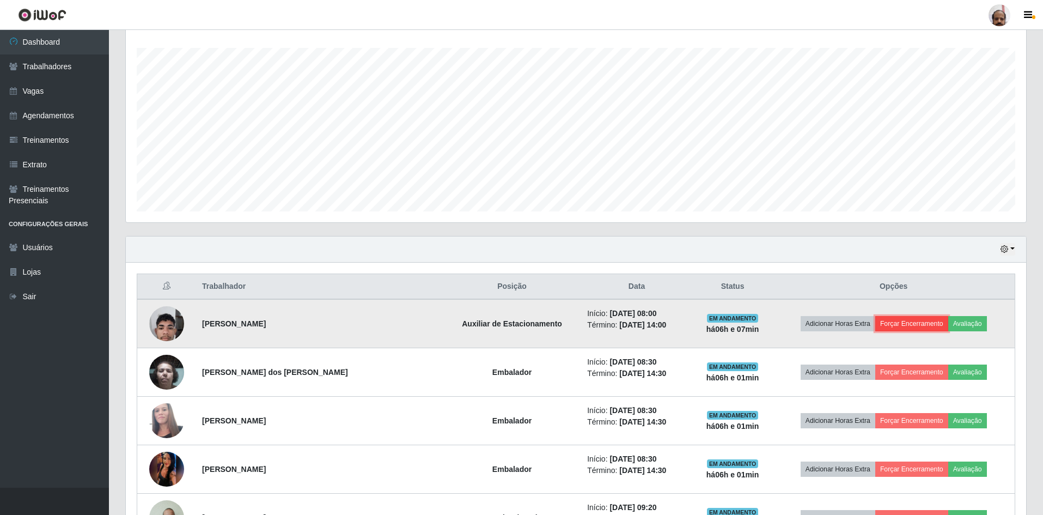
click at [905, 327] on button "Forçar Encerramento" at bounding box center [911, 323] width 73 height 15
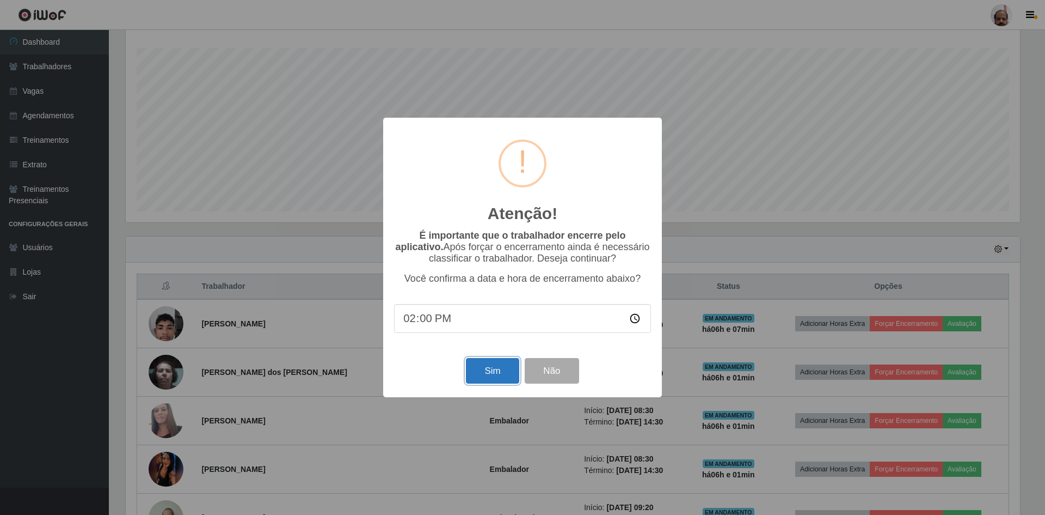
click at [486, 373] on button "Sim" at bounding box center [492, 371] width 53 height 26
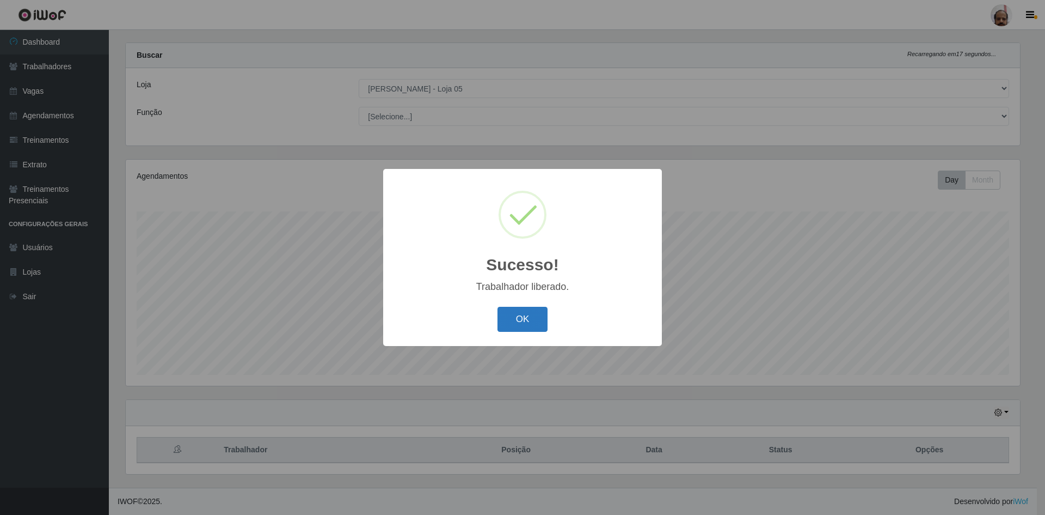
click at [530, 321] on button "OK" at bounding box center [523, 320] width 51 height 26
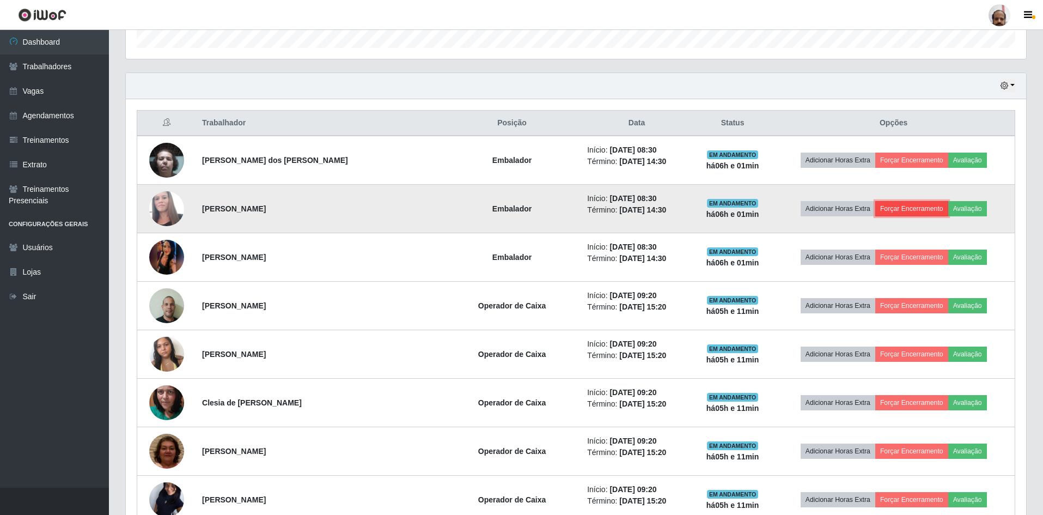
click at [894, 206] on button "Forçar Encerramento" at bounding box center [911, 208] width 73 height 15
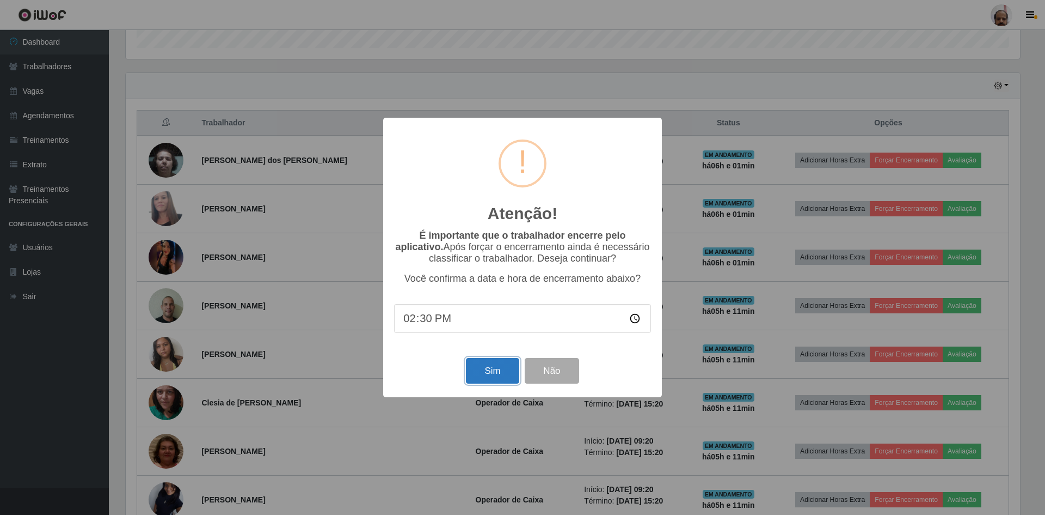
click at [482, 374] on button "Sim" at bounding box center [492, 371] width 53 height 26
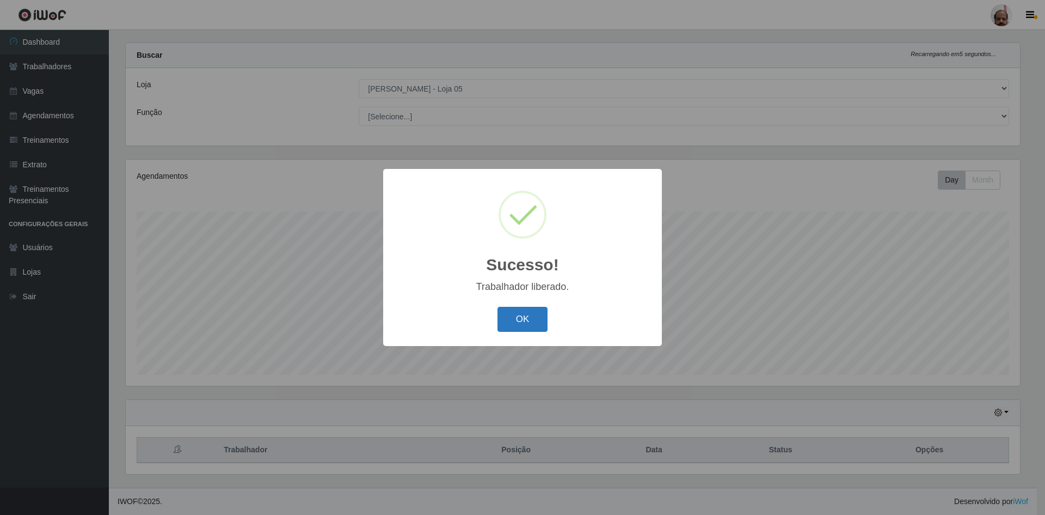
click at [521, 320] on button "OK" at bounding box center [523, 320] width 51 height 26
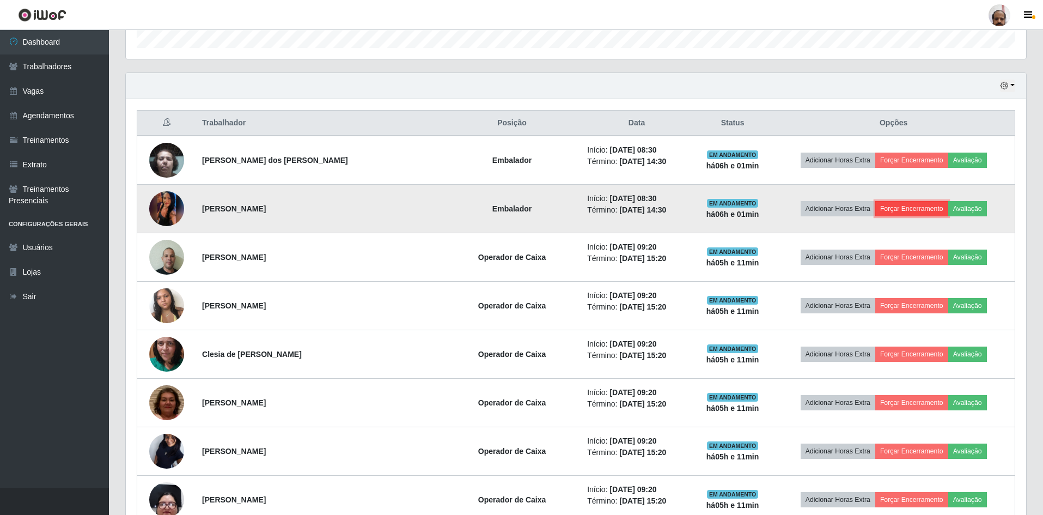
click at [914, 209] on button "Forçar Encerramento" at bounding box center [911, 208] width 73 height 15
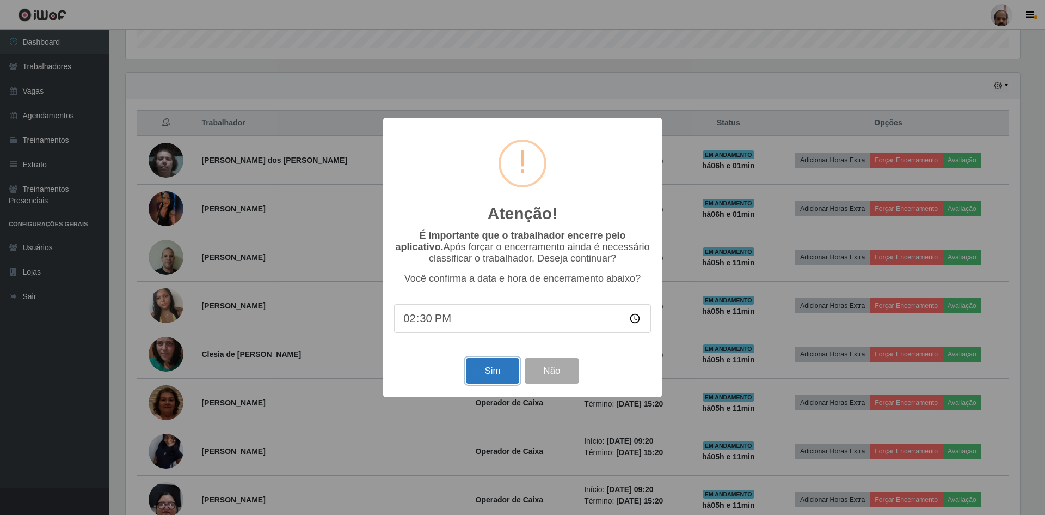
click at [497, 373] on button "Sim" at bounding box center [492, 371] width 53 height 26
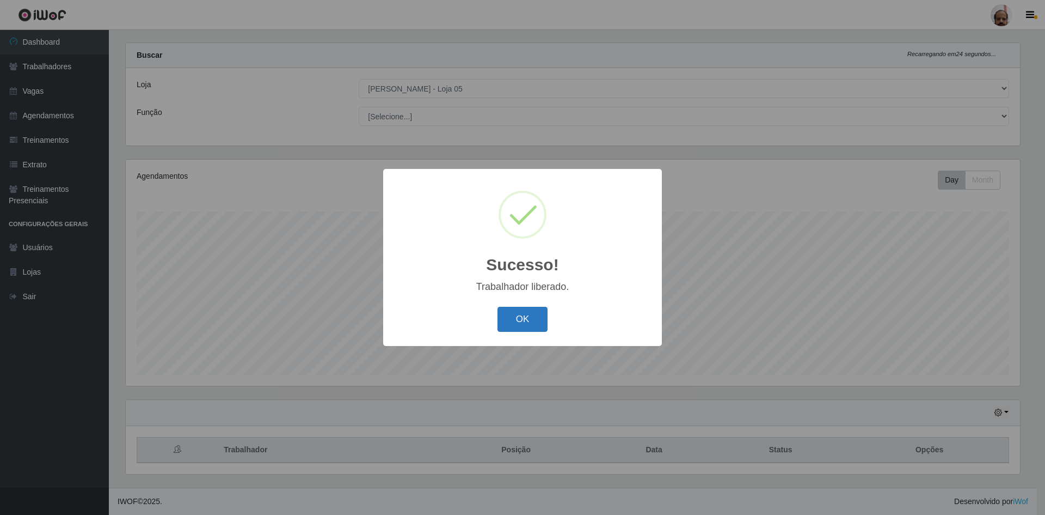
click at [517, 319] on button "OK" at bounding box center [523, 320] width 51 height 26
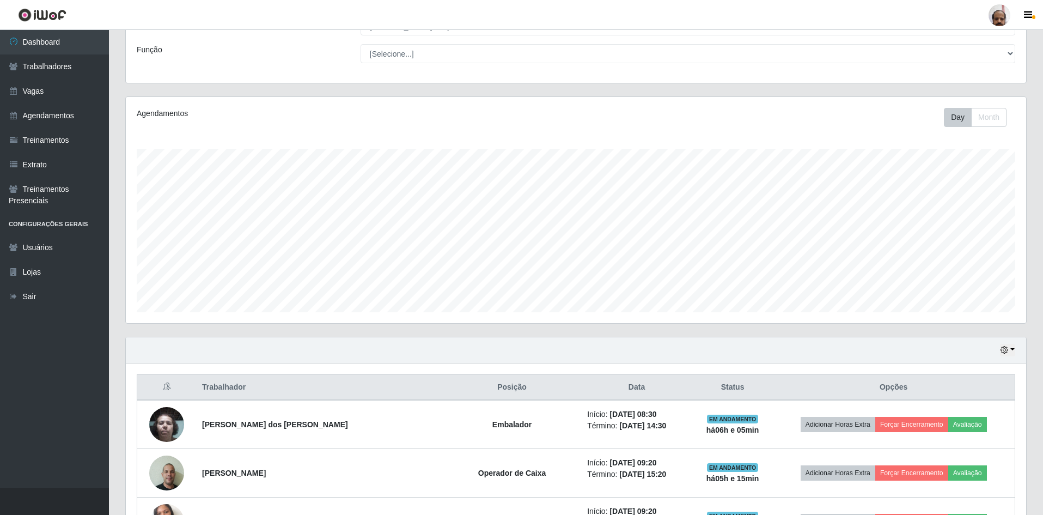
scroll to position [287, 0]
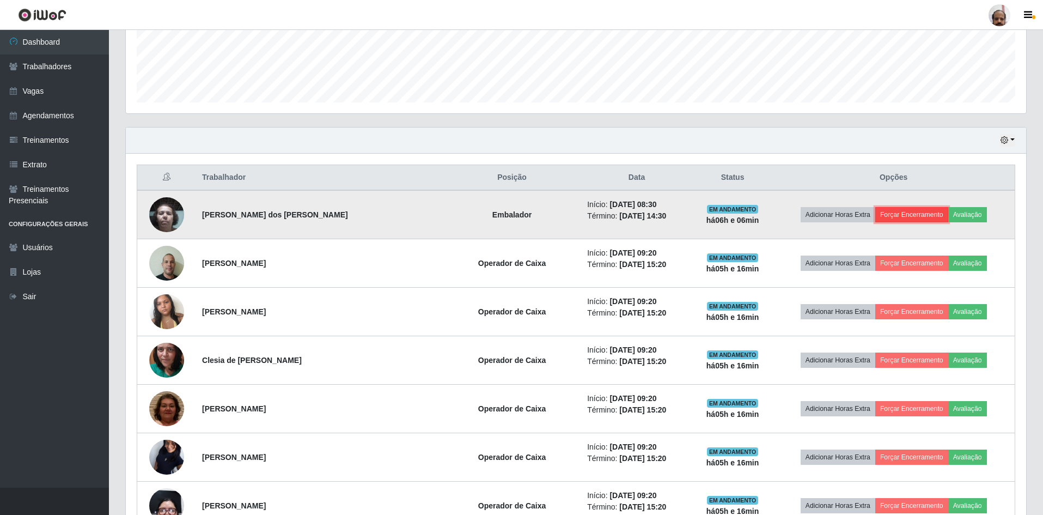
click at [908, 212] on button "Forçar Encerramento" at bounding box center [911, 214] width 73 height 15
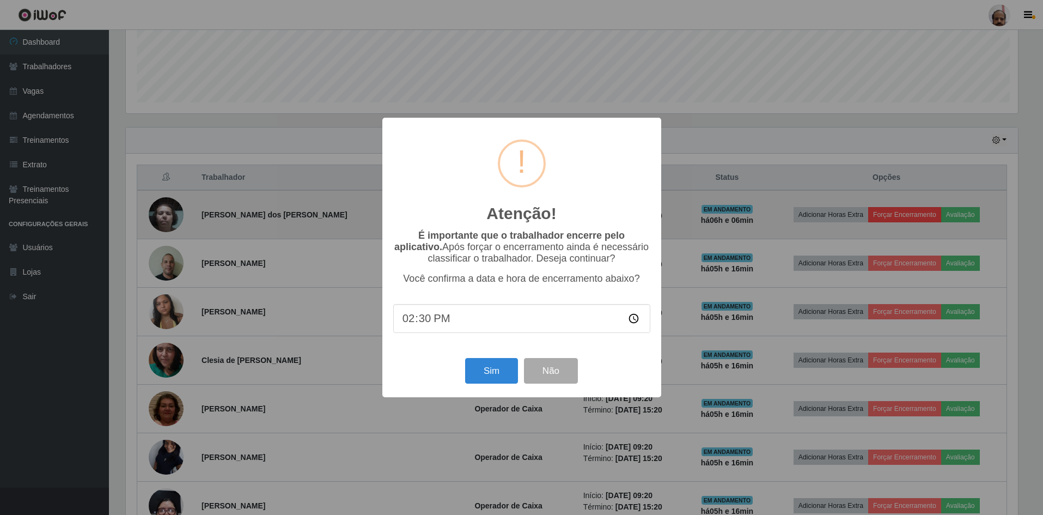
scroll to position [226, 895]
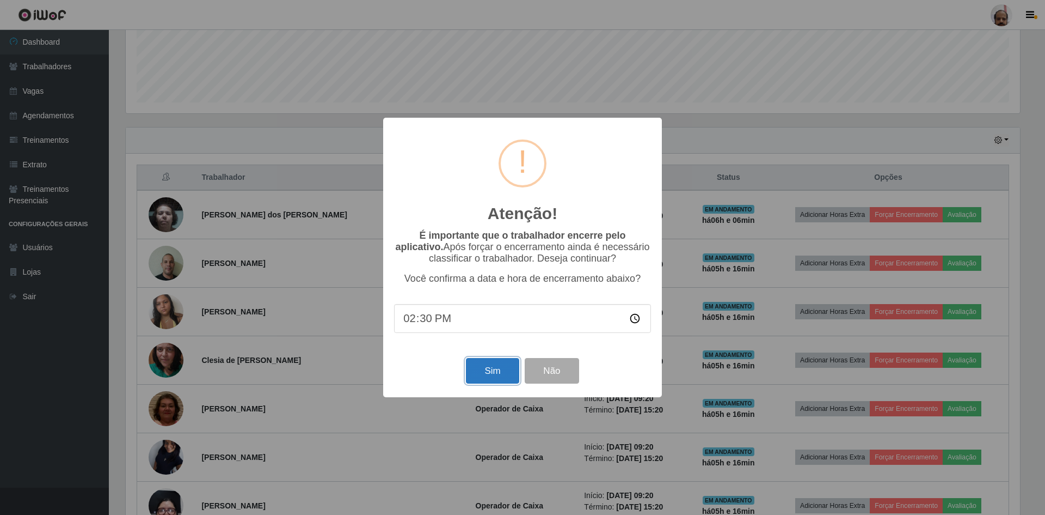
click at [486, 376] on button "Sim" at bounding box center [492, 371] width 53 height 26
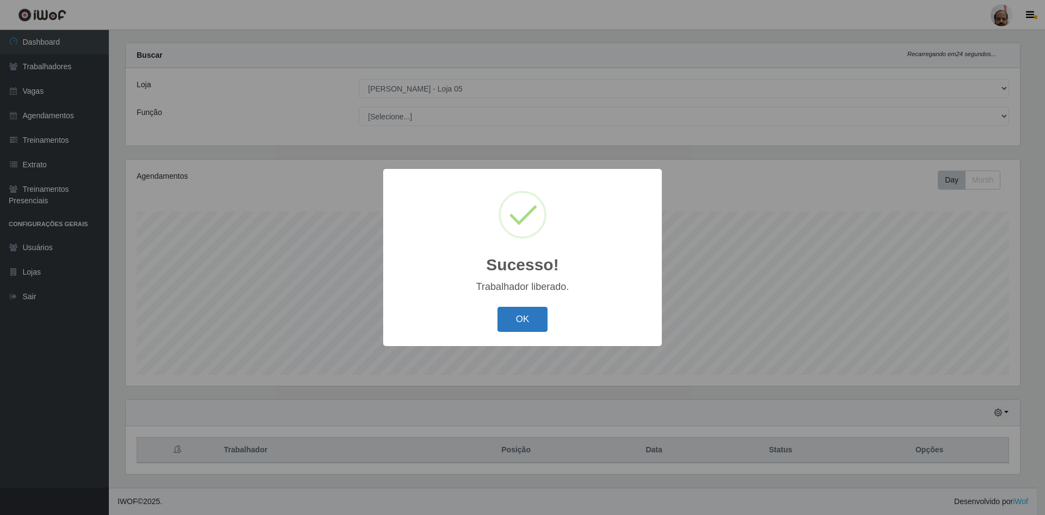
click at [521, 328] on button "OK" at bounding box center [523, 320] width 51 height 26
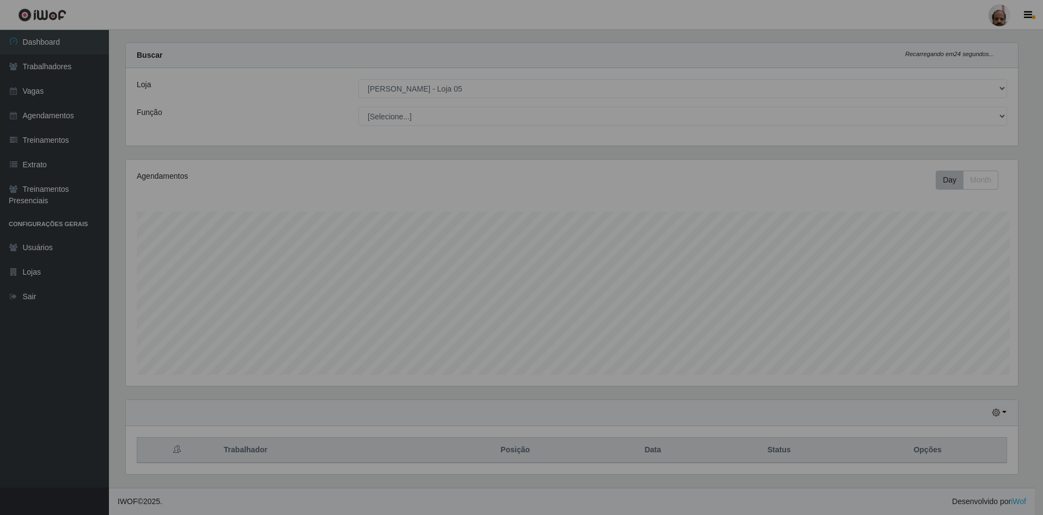
scroll to position [226, 900]
